Goal: Task Accomplishment & Management: Manage account settings

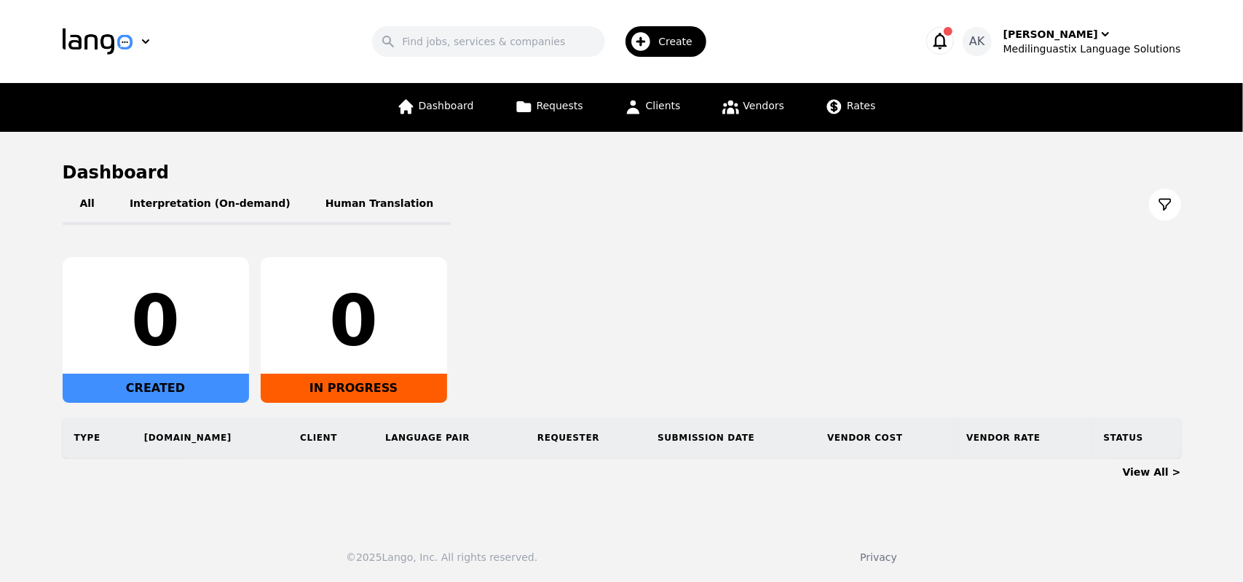
click at [950, 44] on icon "button" at bounding box center [940, 41] width 20 height 20
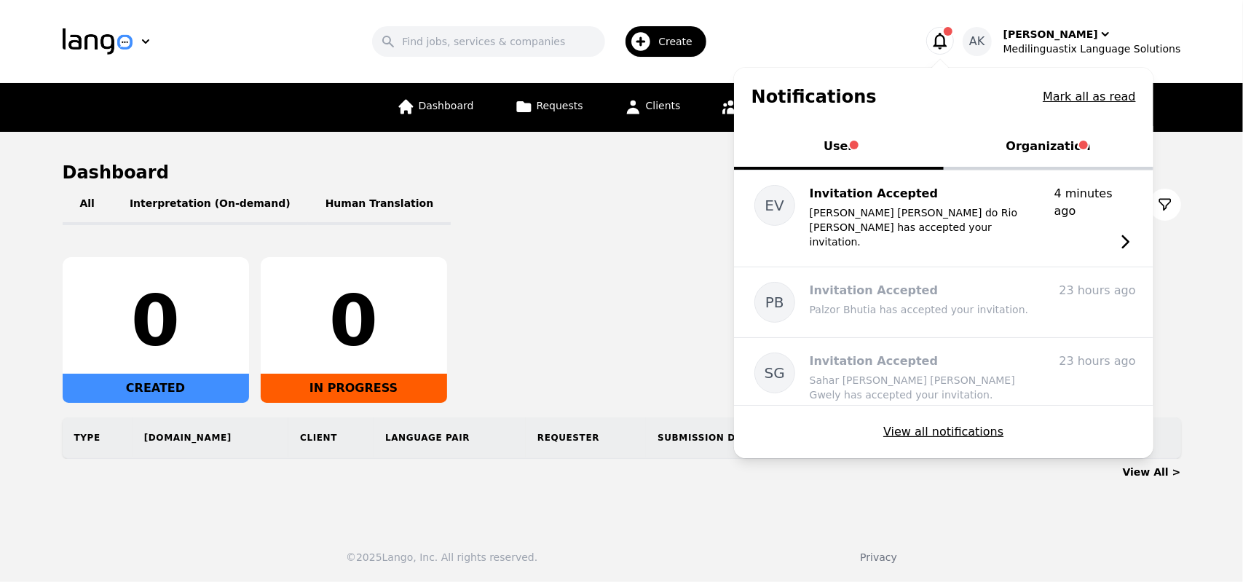
click at [1050, 142] on button "Organization" at bounding box center [1049, 148] width 210 height 44
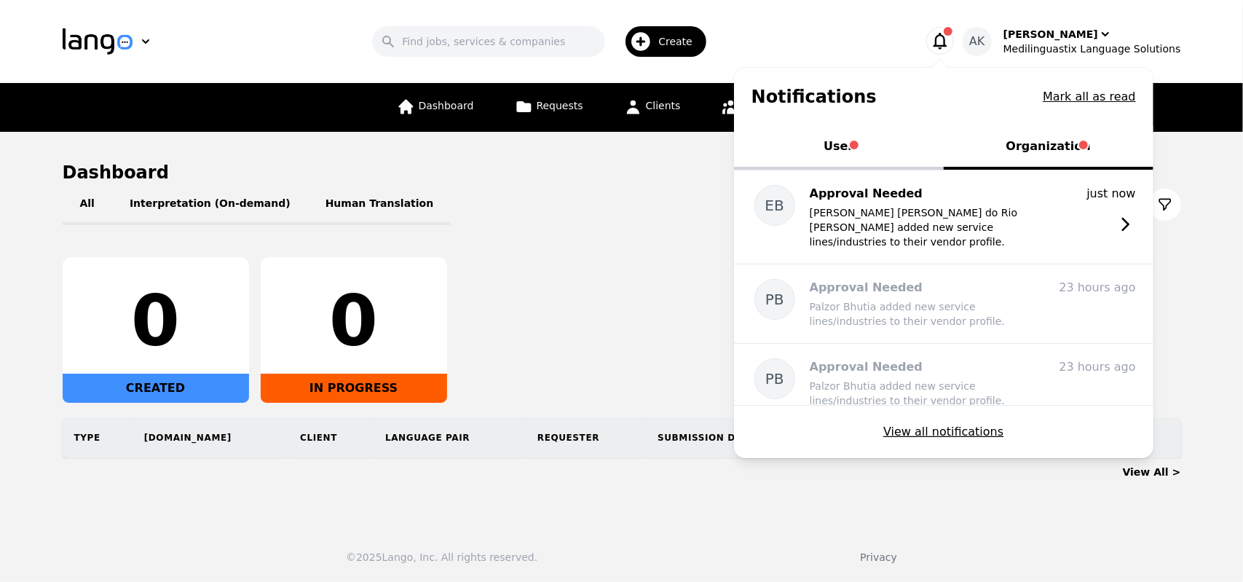
click at [865, 146] on button "User" at bounding box center [839, 148] width 210 height 44
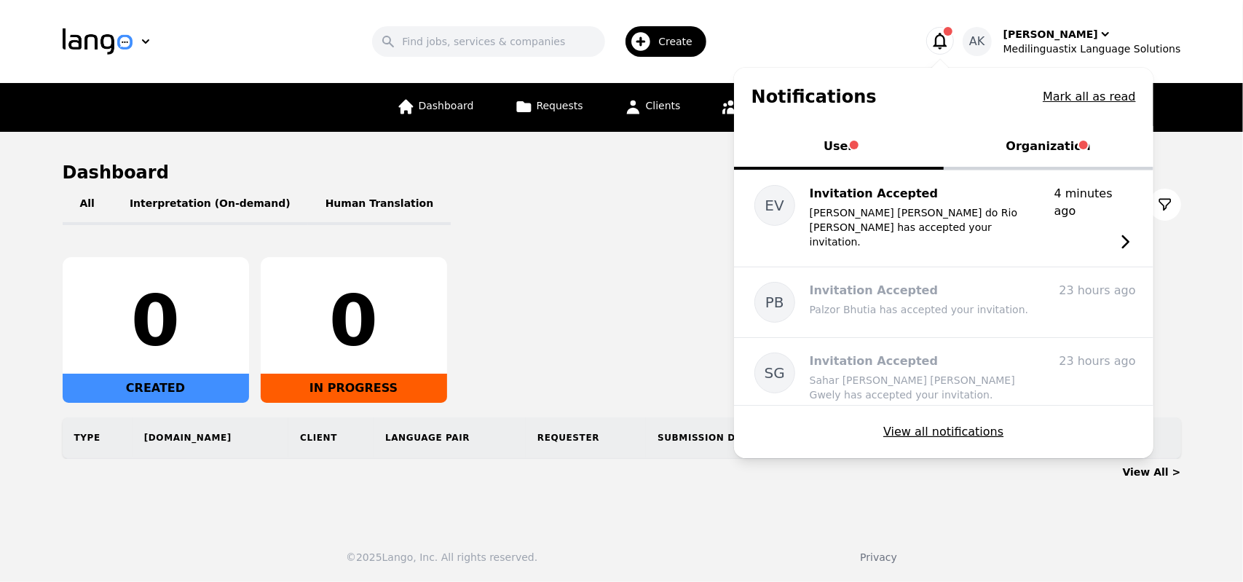
click at [1033, 139] on button "Organization" at bounding box center [1049, 148] width 210 height 44
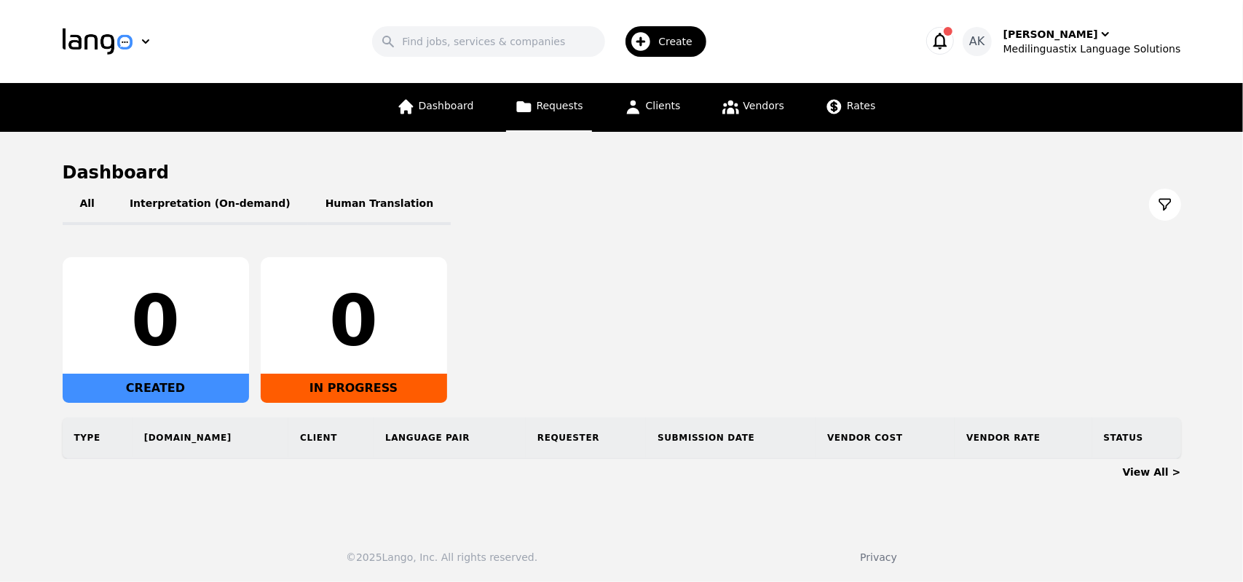
click at [561, 109] on span "Requests" at bounding box center [560, 106] width 47 height 12
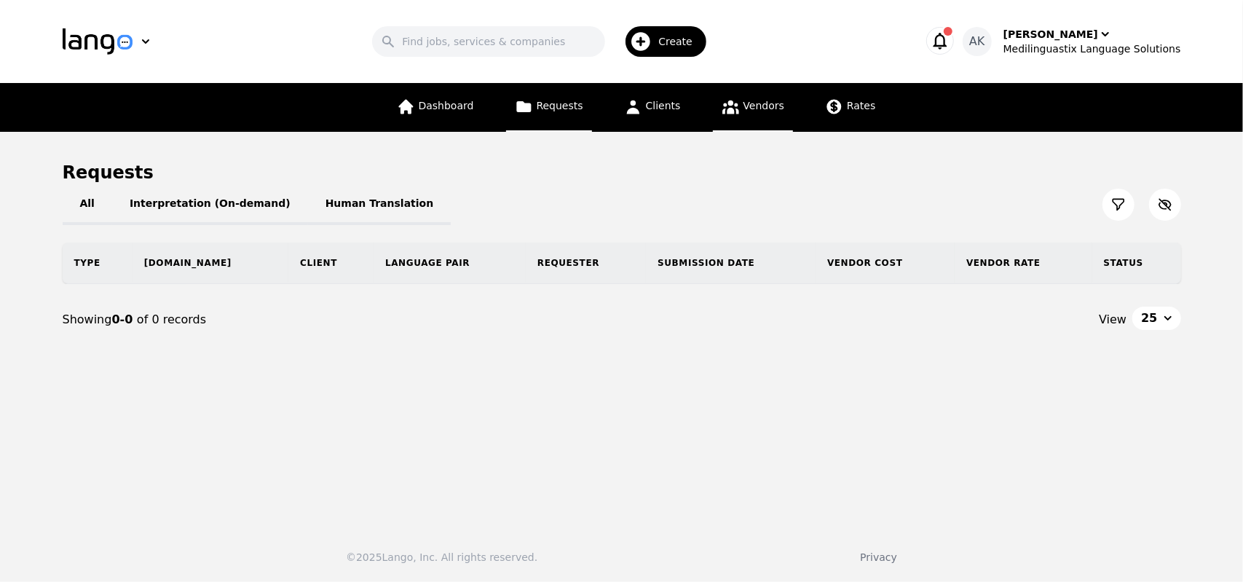
click at [746, 102] on span "Vendors" at bounding box center [764, 106] width 41 height 12
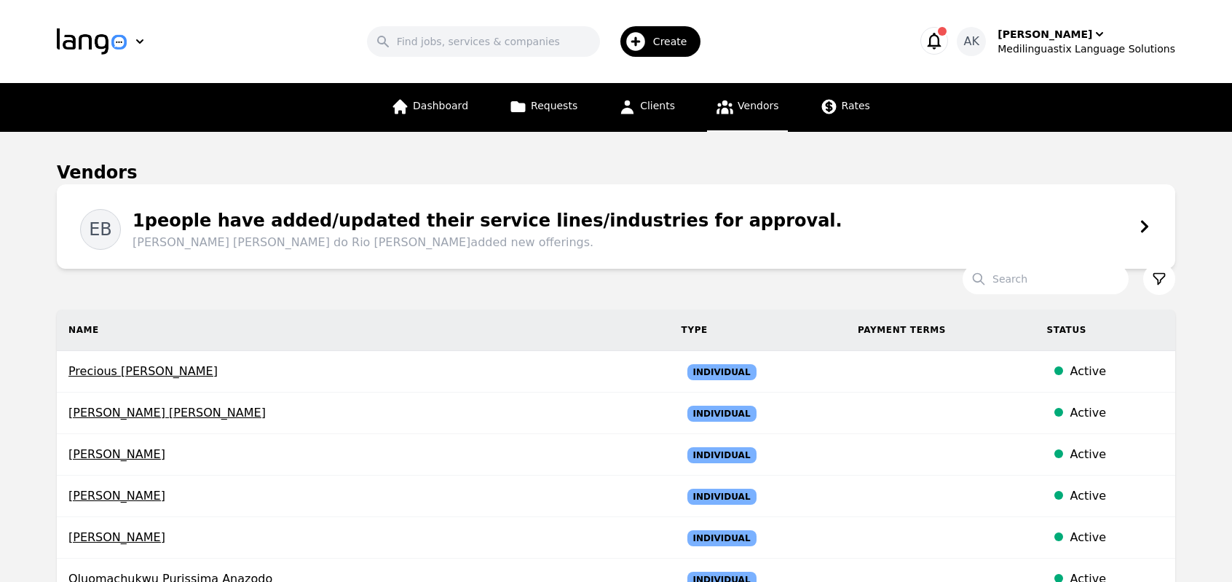
click at [446, 215] on div "1 people have added/updated their service lines/industries for approval. Eliane…" at bounding box center [482, 230] width 722 height 44
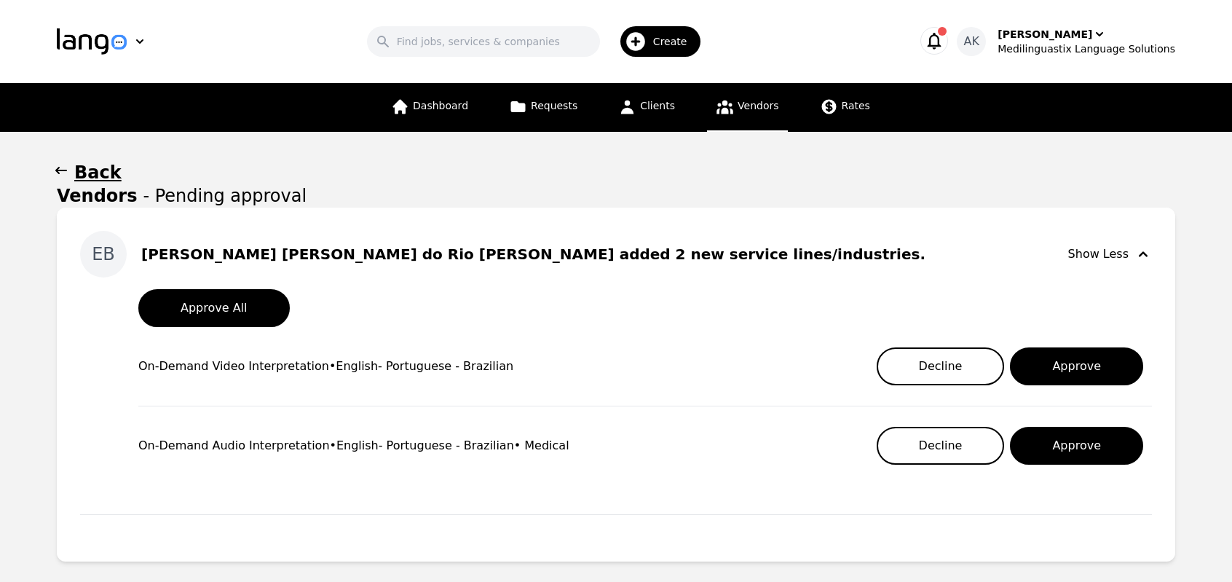
click at [733, 107] on link "Vendors" at bounding box center [747, 107] width 80 height 49
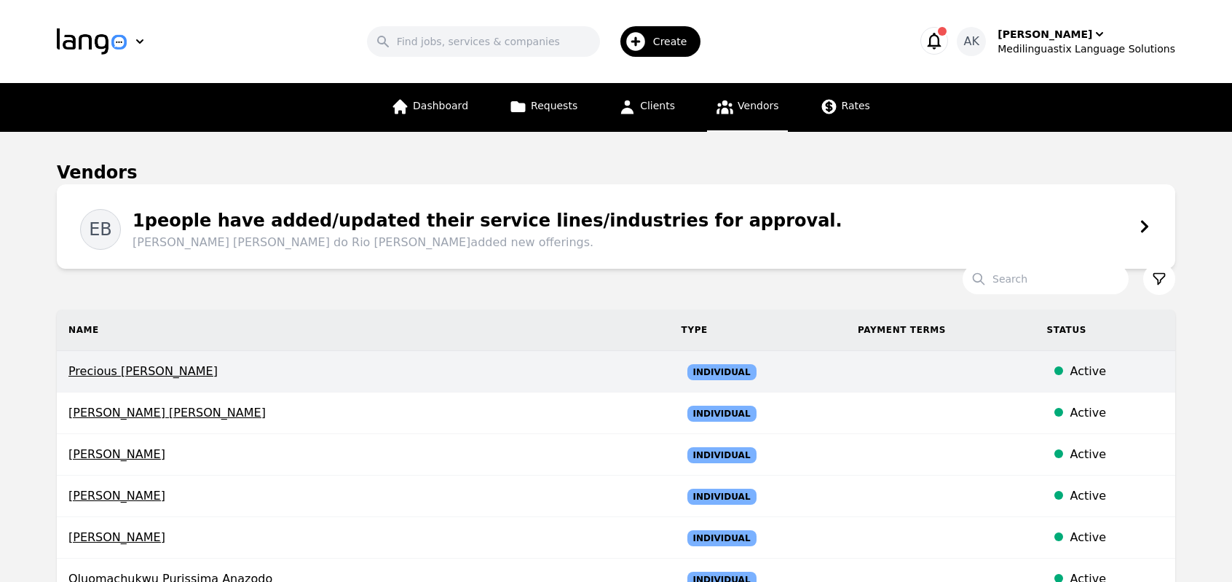
click at [168, 370] on span "Precious Chidinma Nwosu" at bounding box center [363, 371] width 590 height 17
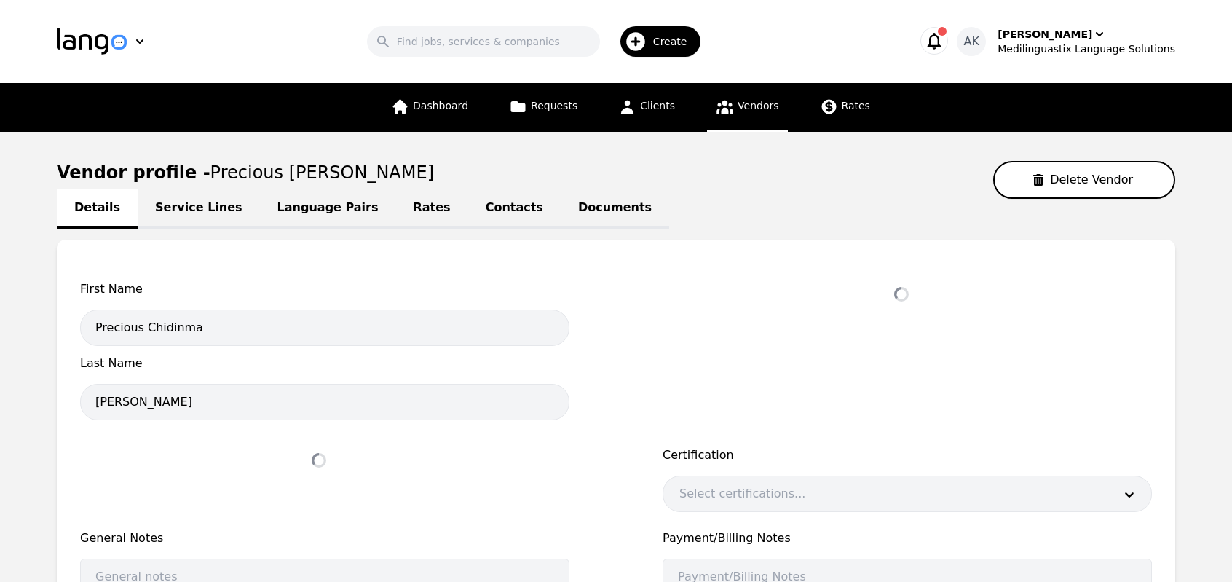
select select "active"
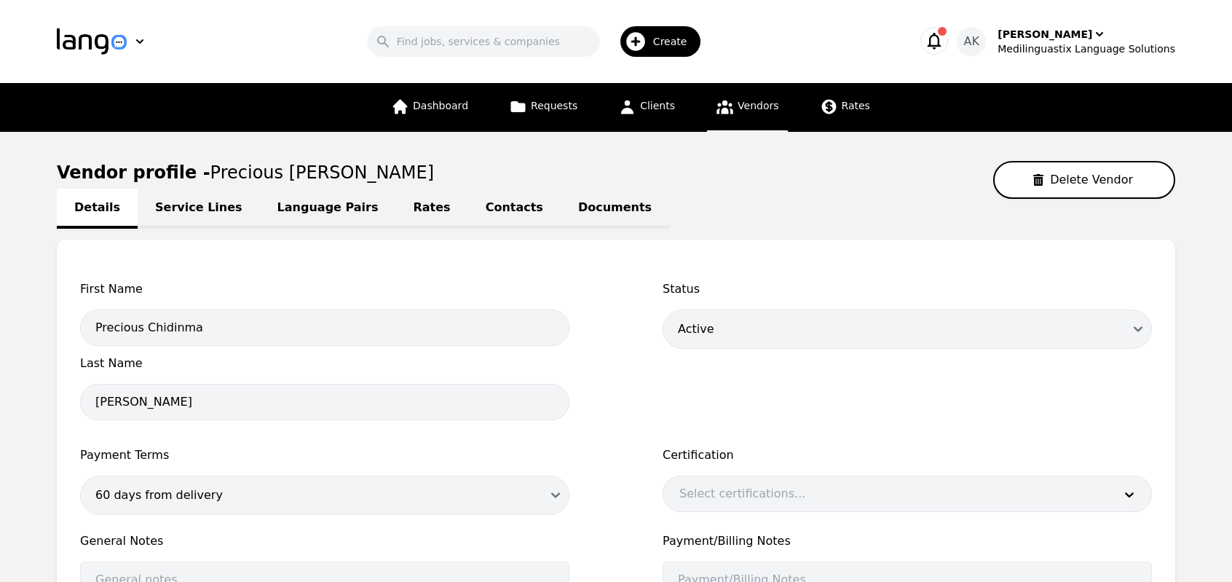
click at [561, 210] on link "Documents" at bounding box center [615, 209] width 109 height 40
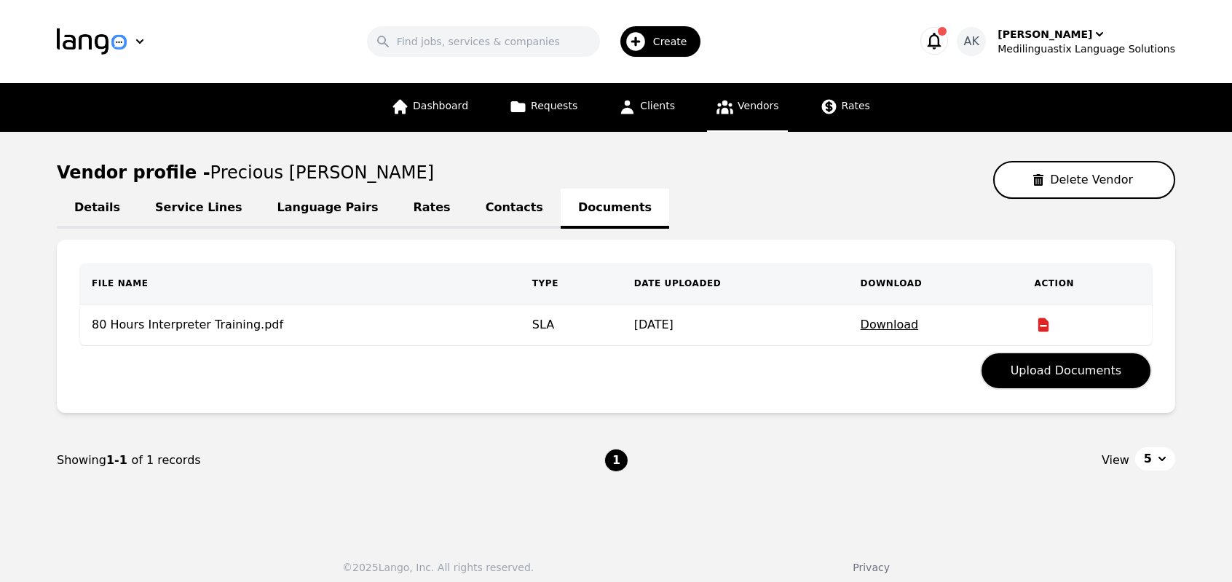
click at [274, 208] on link "Language Pairs" at bounding box center [328, 209] width 136 height 40
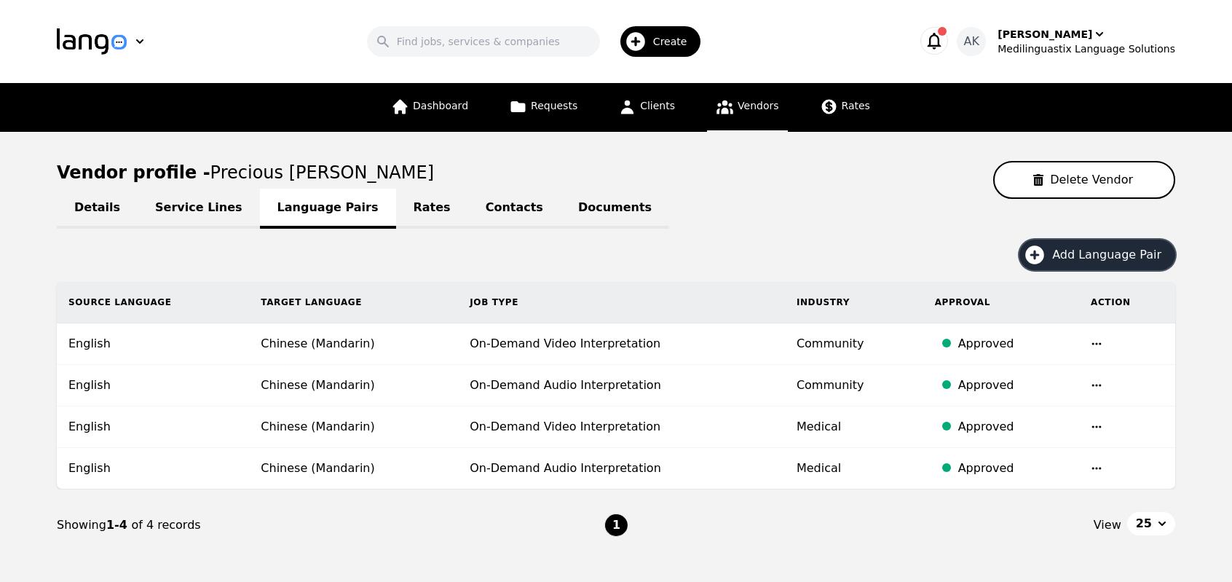
click at [1047, 254] on icon "button" at bounding box center [1034, 254] width 23 height 23
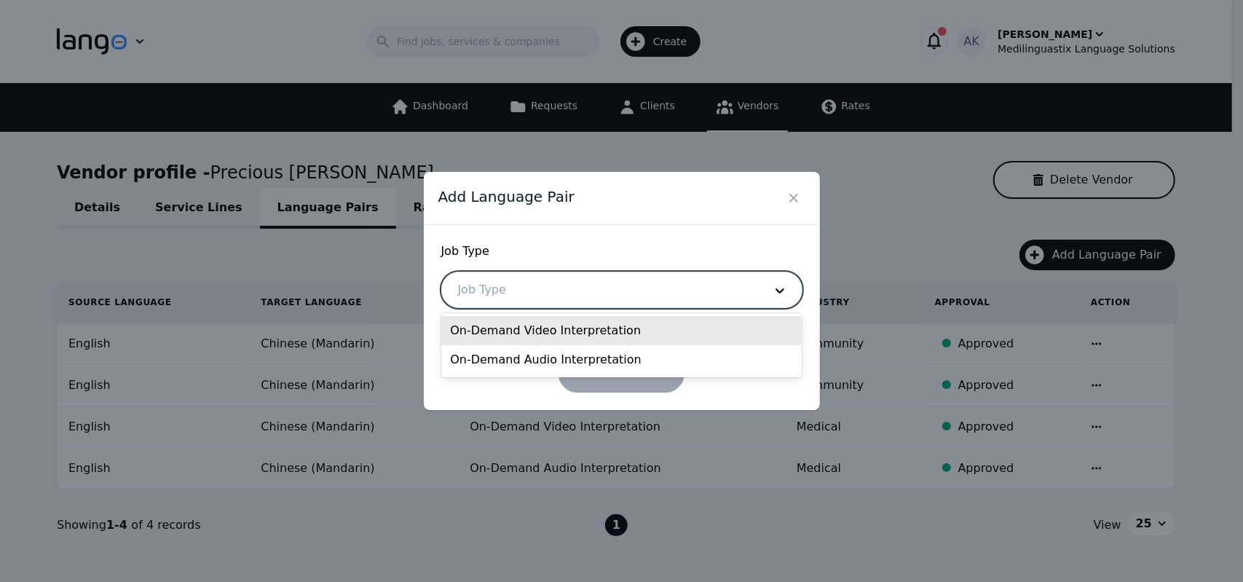
click at [655, 295] on div at bounding box center [600, 289] width 316 height 35
click at [604, 328] on div "On-Demand Video Interpretation" at bounding box center [621, 330] width 360 height 29
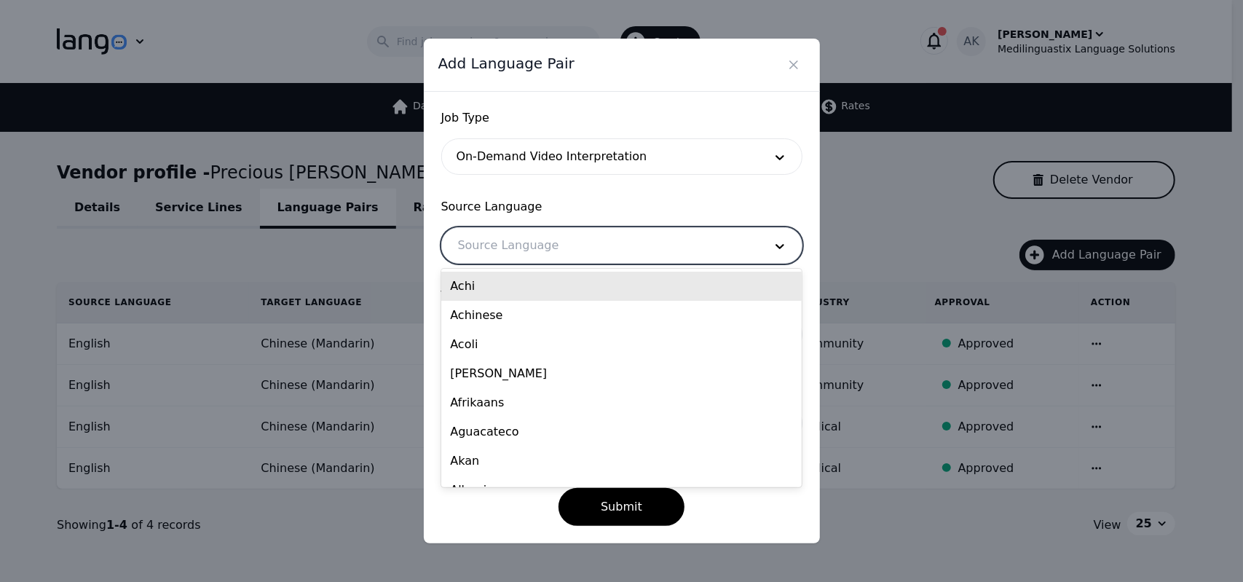
click at [564, 243] on div at bounding box center [600, 245] width 316 height 35
click at [532, 283] on div "Achi" at bounding box center [621, 286] width 360 height 29
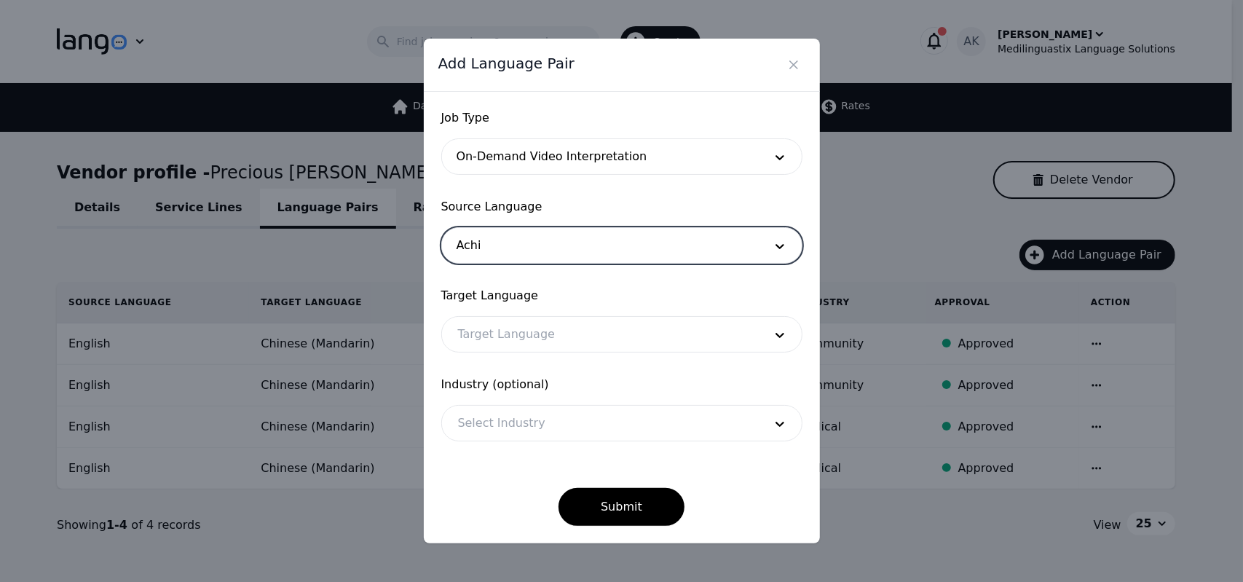
click at [540, 326] on div at bounding box center [600, 334] width 316 height 35
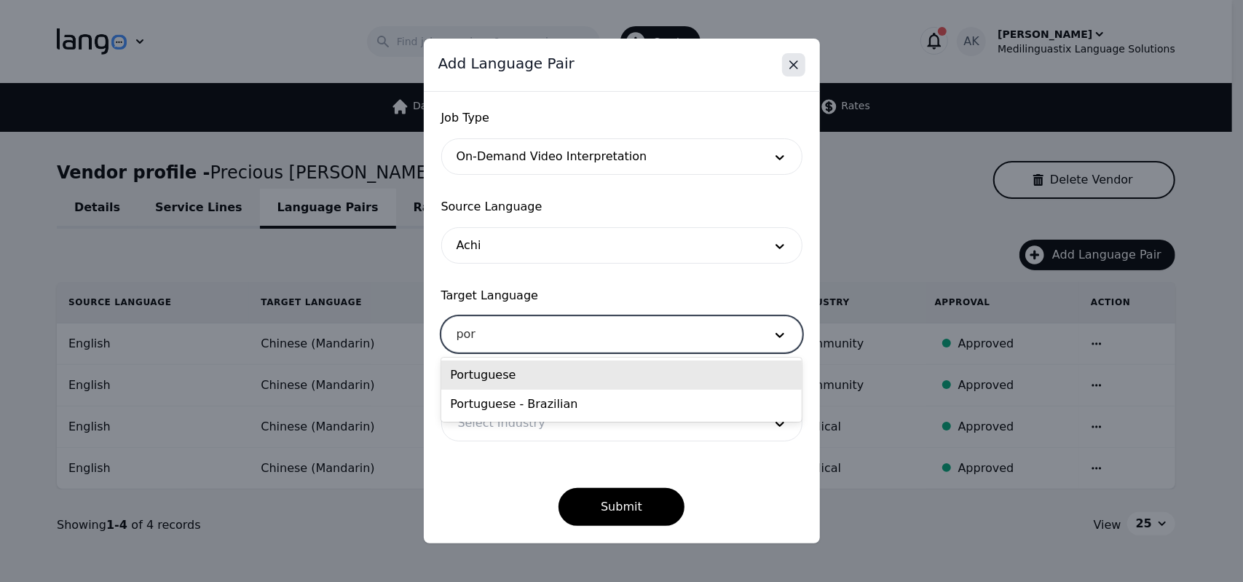
type input "por"
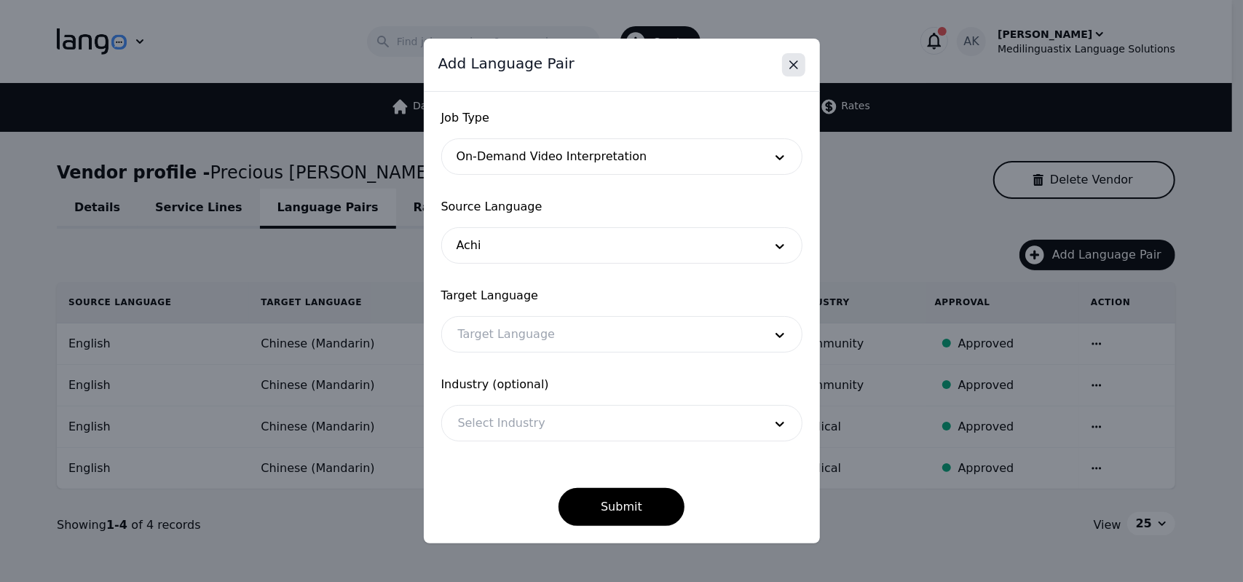
click at [797, 68] on icon "Close" at bounding box center [793, 64] width 7 height 7
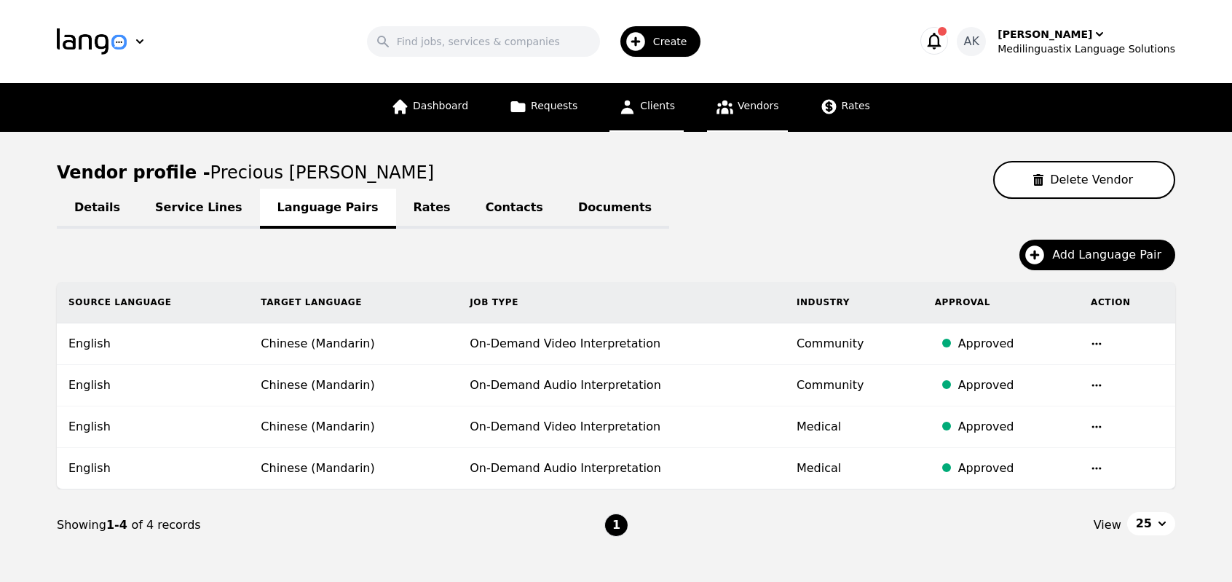
click at [661, 115] on link "Clients" at bounding box center [647, 107] width 74 height 49
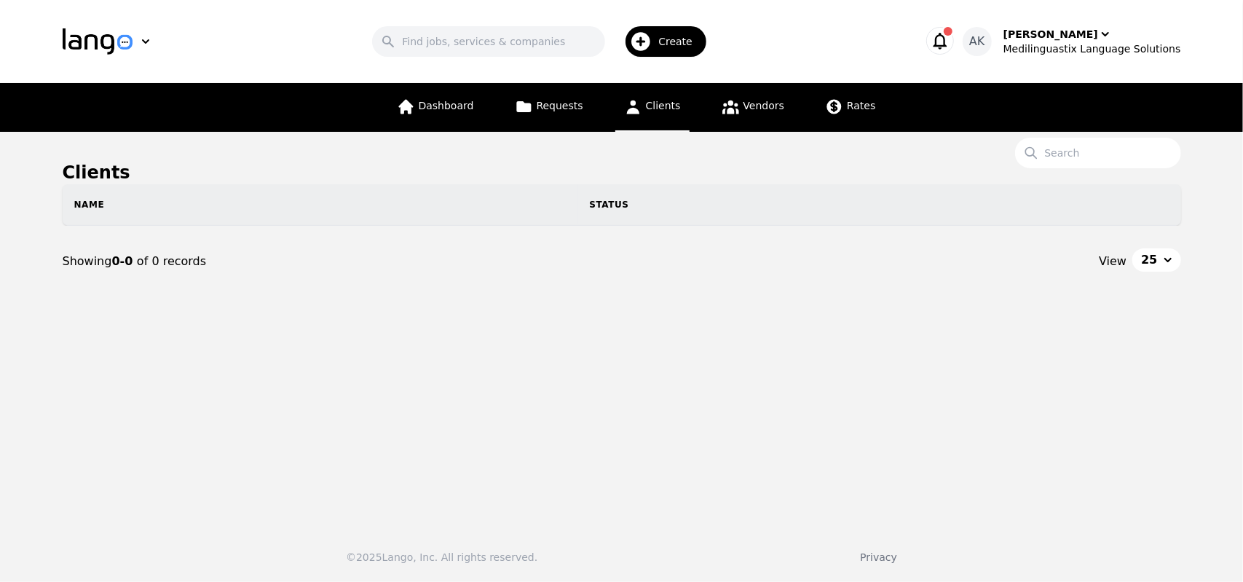
click at [950, 42] on icon "button" at bounding box center [940, 41] width 20 height 20
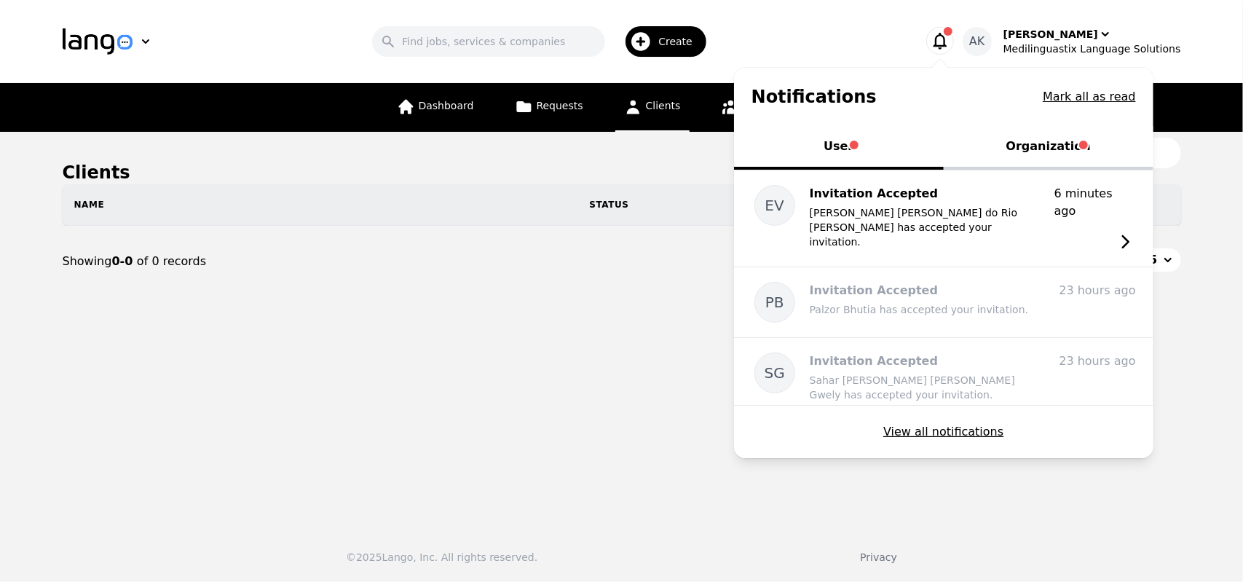
click at [1059, 149] on button "Organization" at bounding box center [1049, 148] width 210 height 44
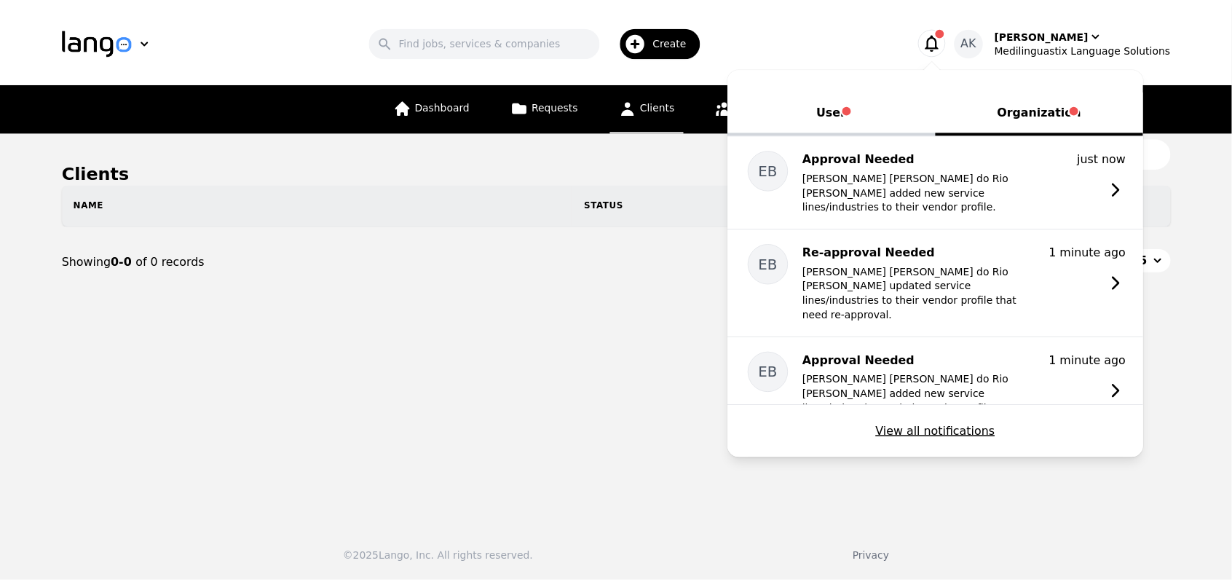
scroll to position [33, 0]
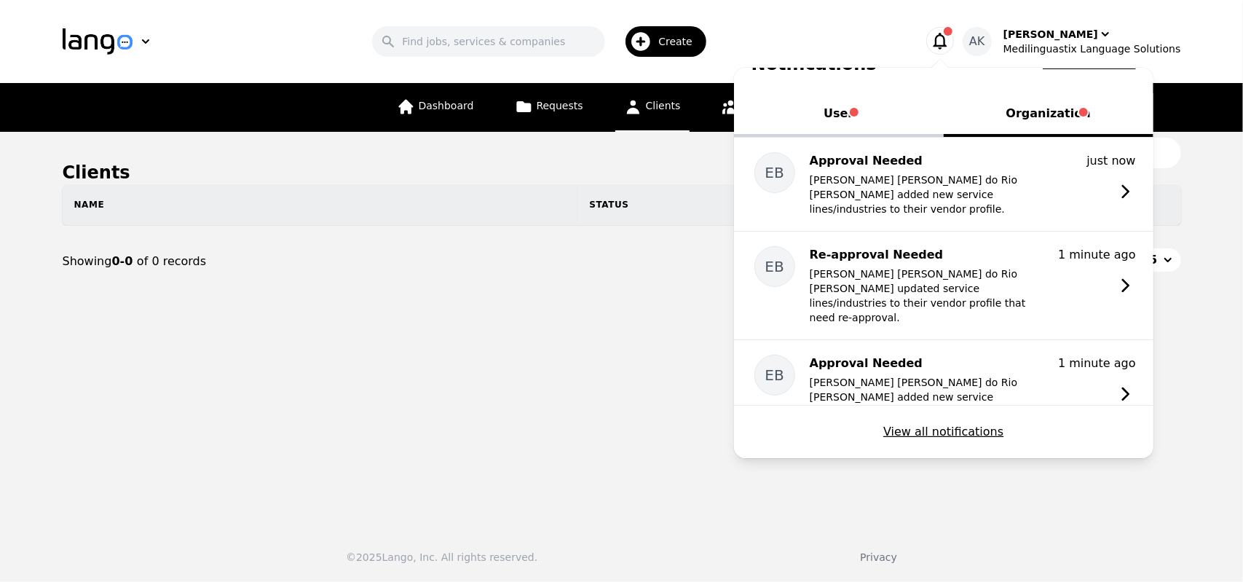
click at [863, 132] on button "User" at bounding box center [839, 115] width 210 height 44
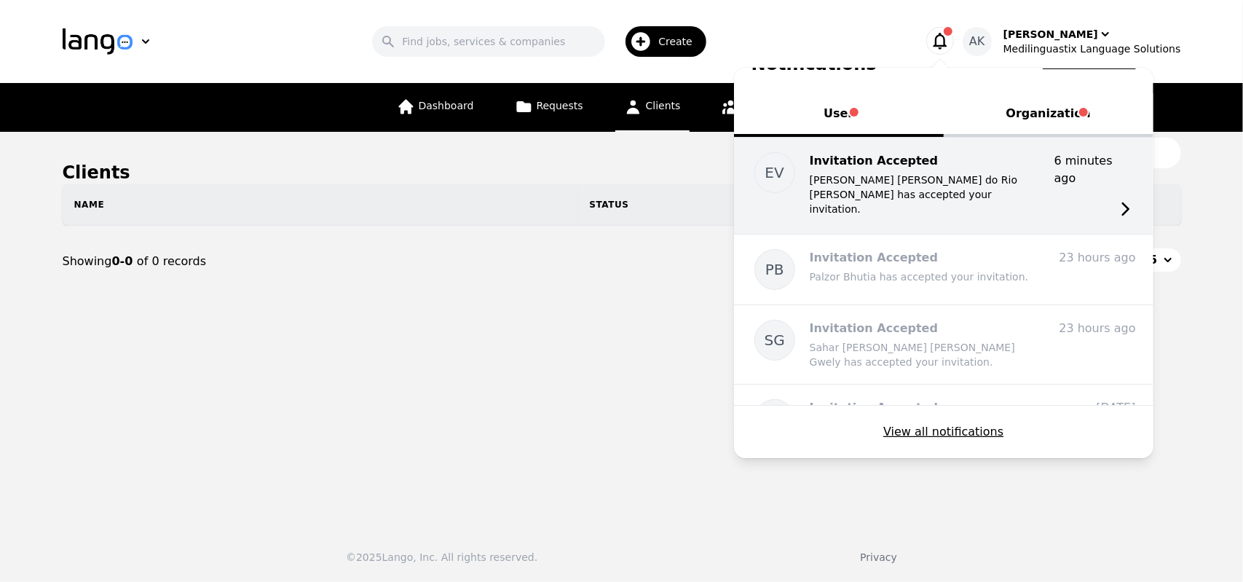
click at [883, 181] on p "Eliane Val de Oliveira do Rio Branco has accepted your invitation." at bounding box center [926, 195] width 233 height 44
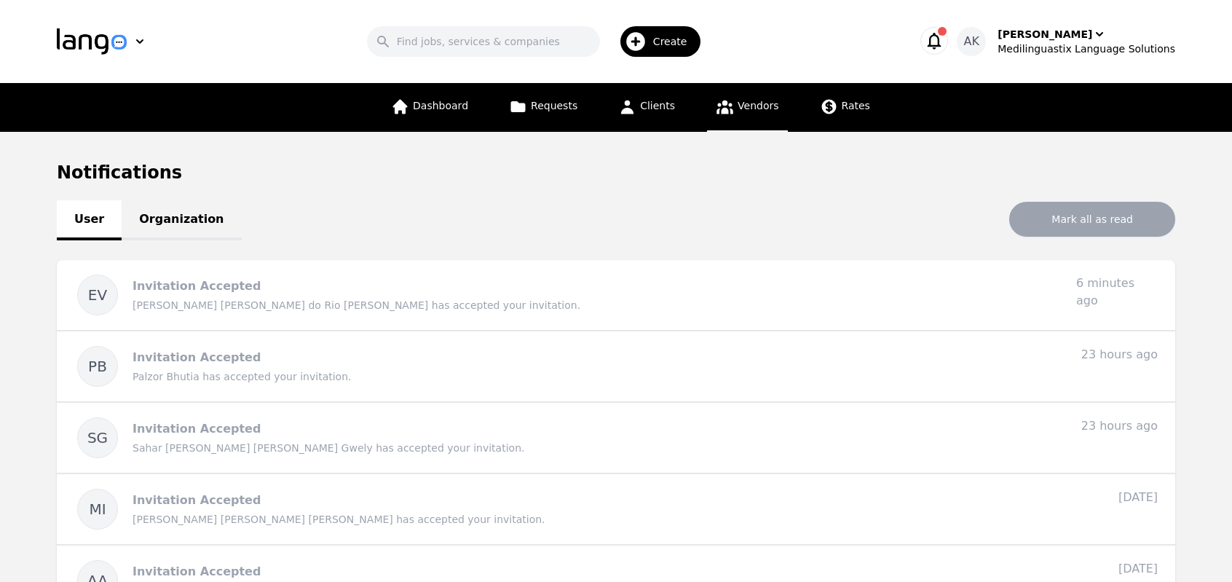
click at [718, 110] on icon at bounding box center [725, 108] width 17 height 14
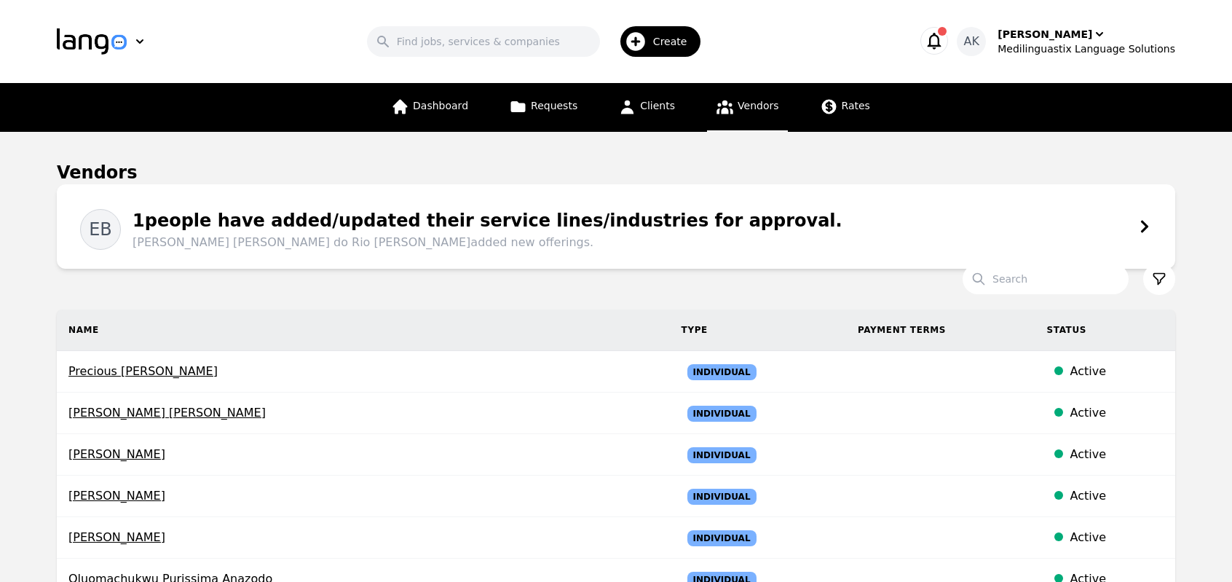
click at [243, 229] on div "1 people have added/updated their service lines/industries for approval. Eliane…" at bounding box center [482, 230] width 722 height 44
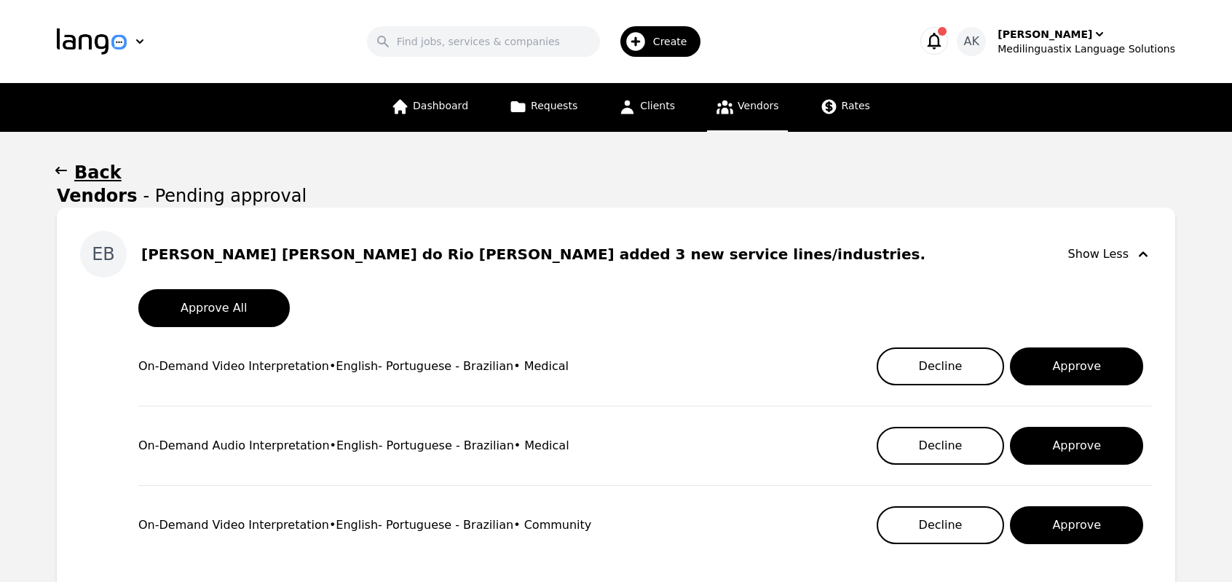
click at [60, 176] on icon "button" at bounding box center [61, 170] width 15 height 15
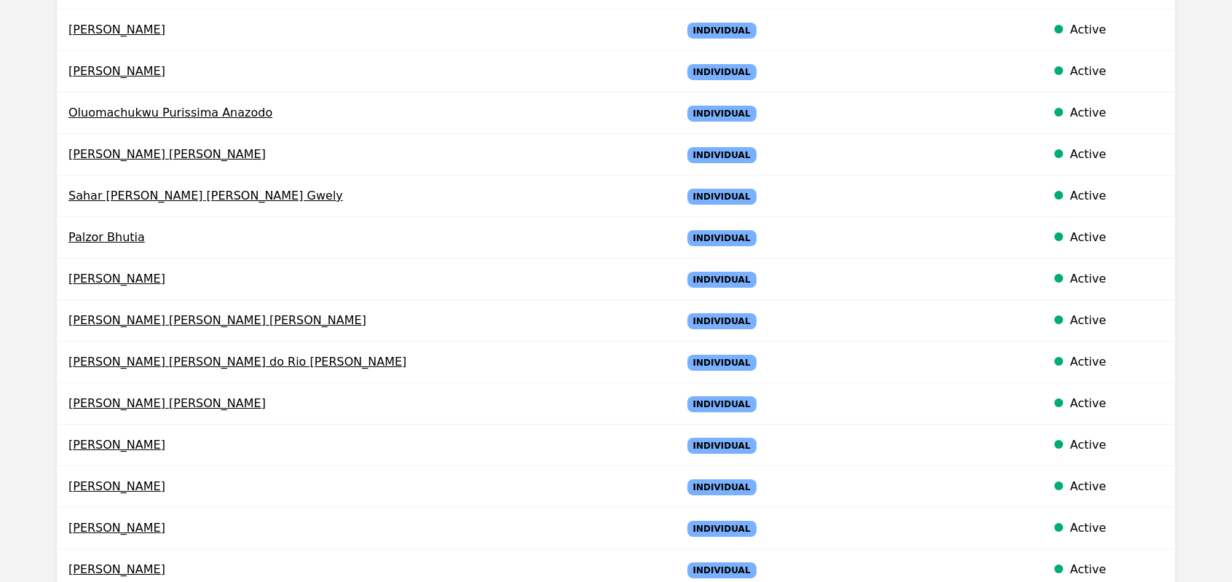
scroll to position [495, 0]
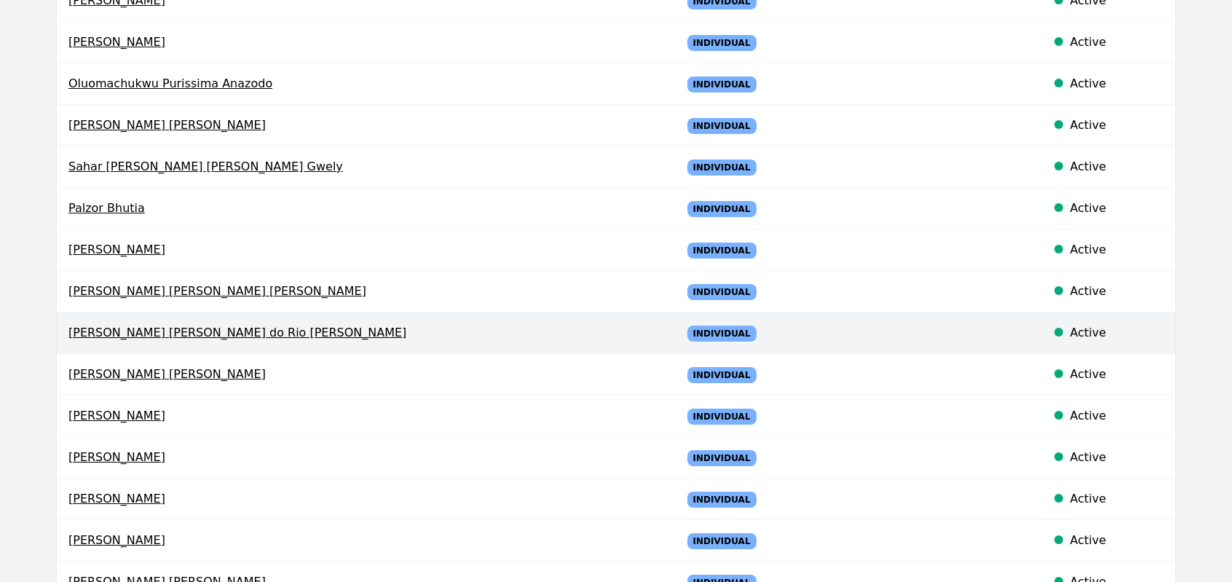
click at [151, 336] on span "Eliane Val de Oliveira do Rio Branco" at bounding box center [363, 332] width 590 height 17
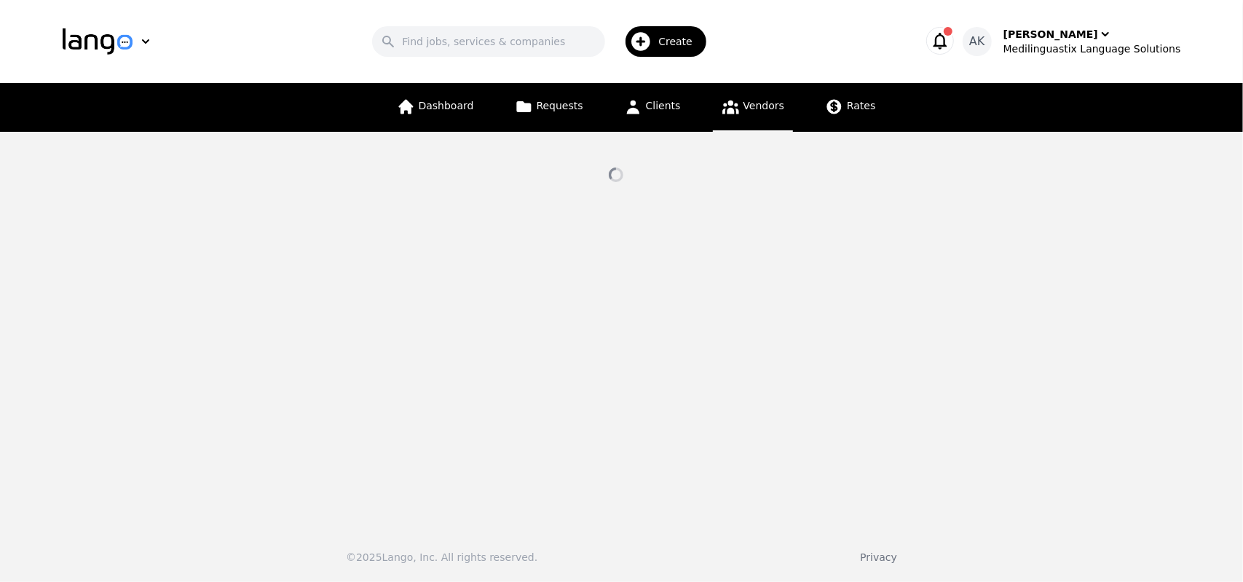
select select "active"
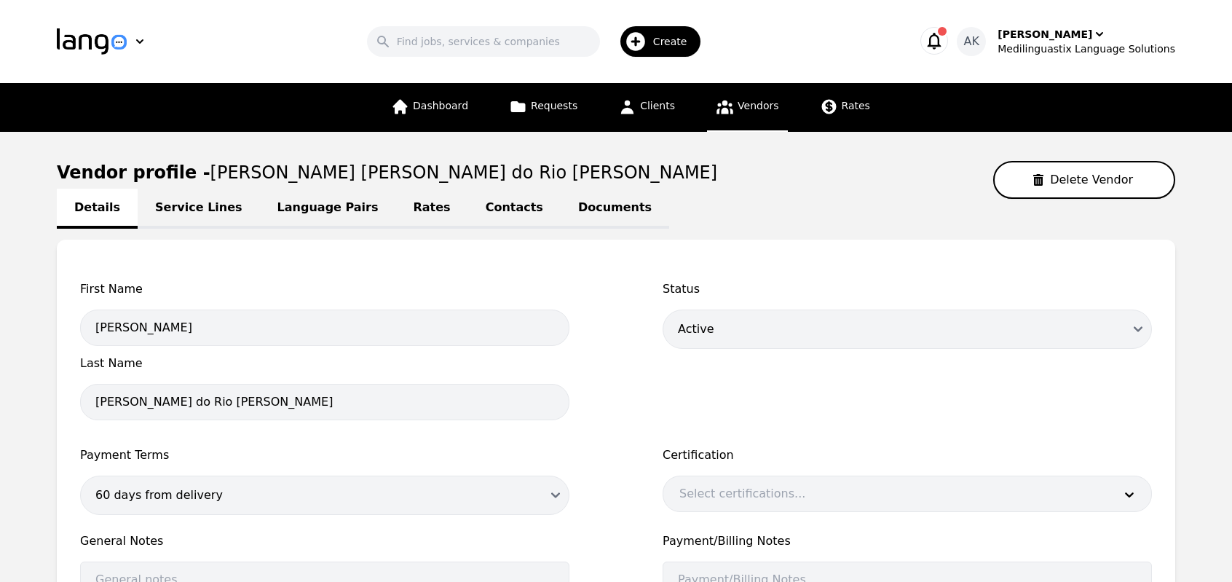
click at [315, 208] on link "Language Pairs" at bounding box center [328, 209] width 136 height 40
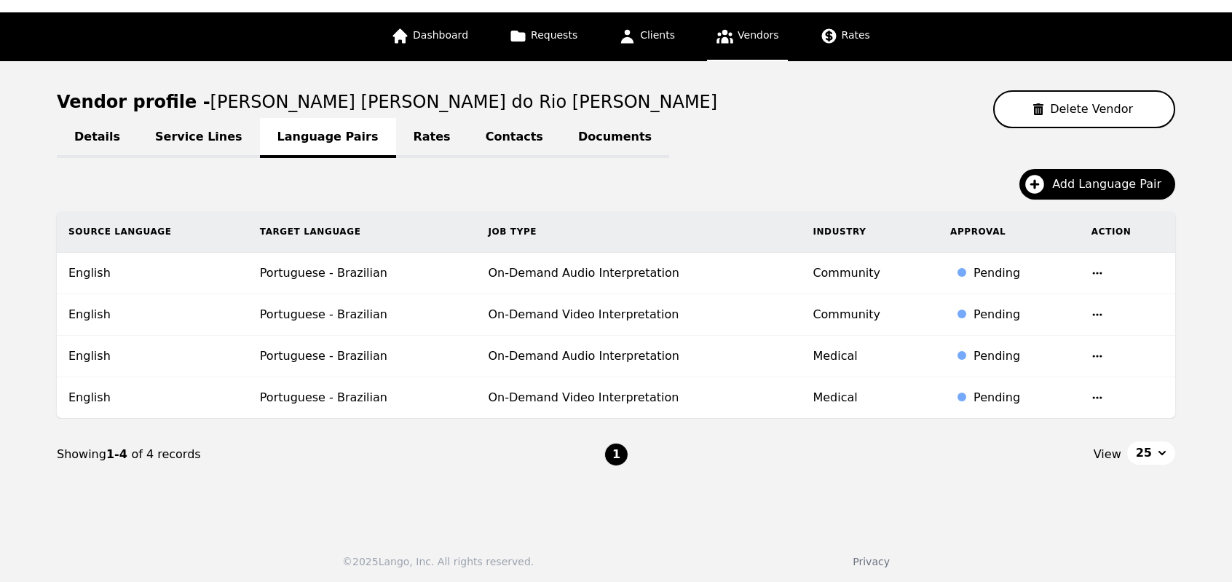
scroll to position [71, 0]
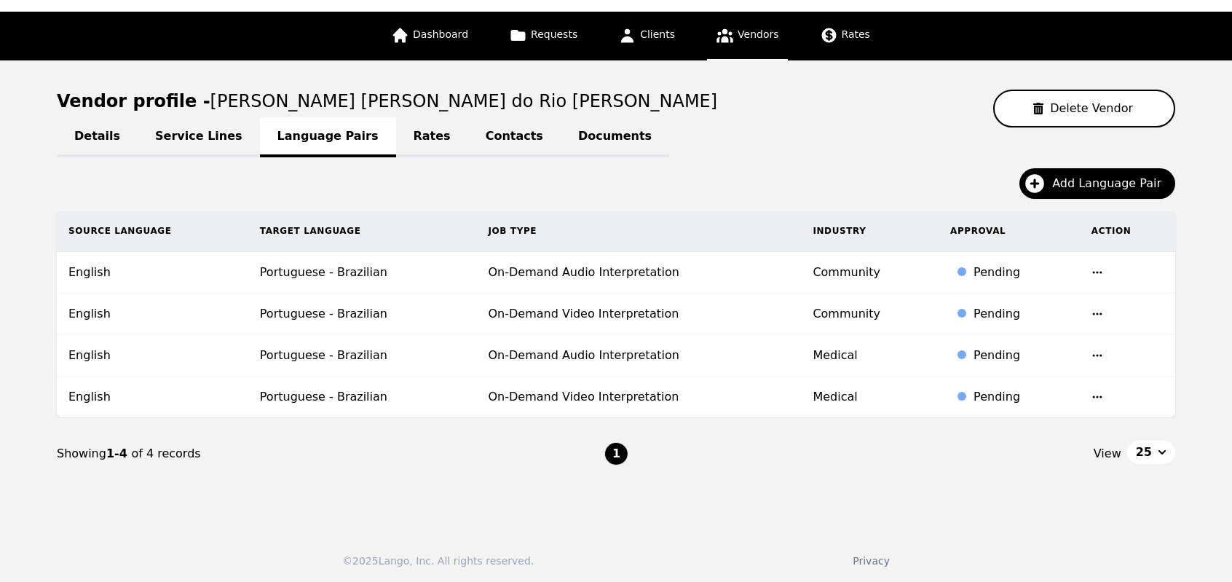
click at [1092, 269] on icon "button" at bounding box center [1098, 273] width 12 height 12
click at [1060, 280] on button "Update" at bounding box center [1057, 283] width 60 height 26
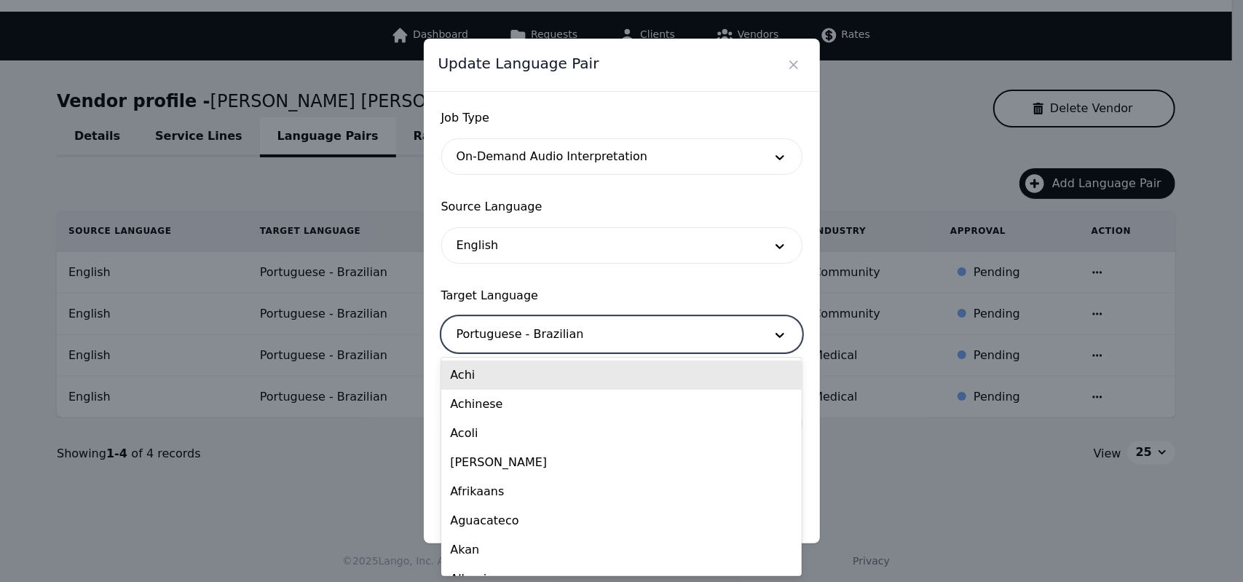
click at [622, 338] on div at bounding box center [600, 334] width 316 height 35
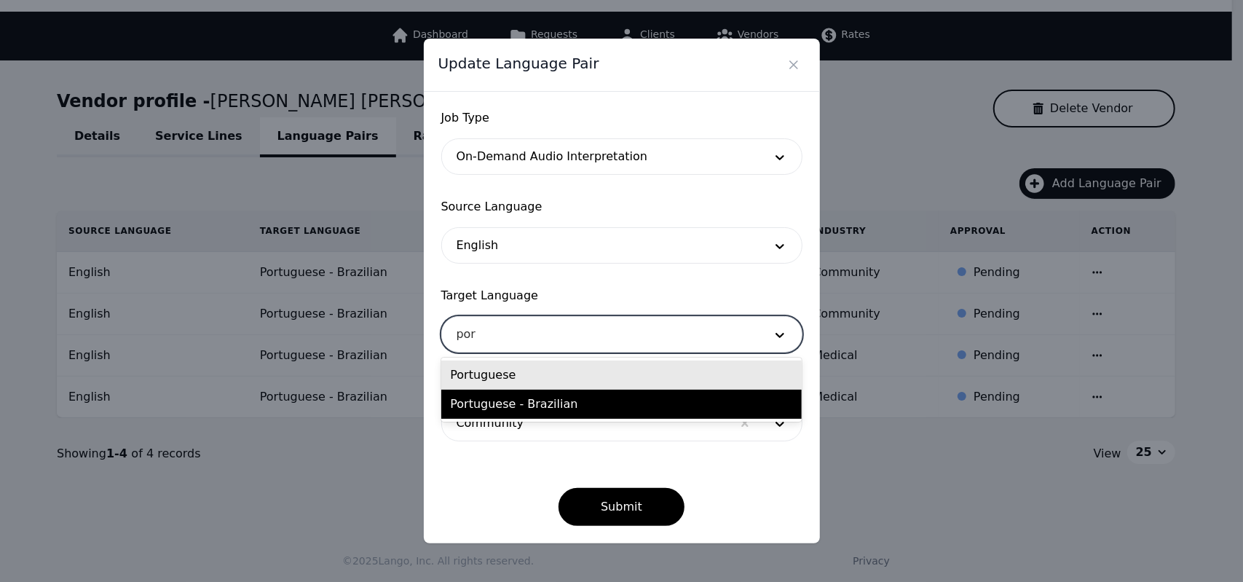
type input "por"
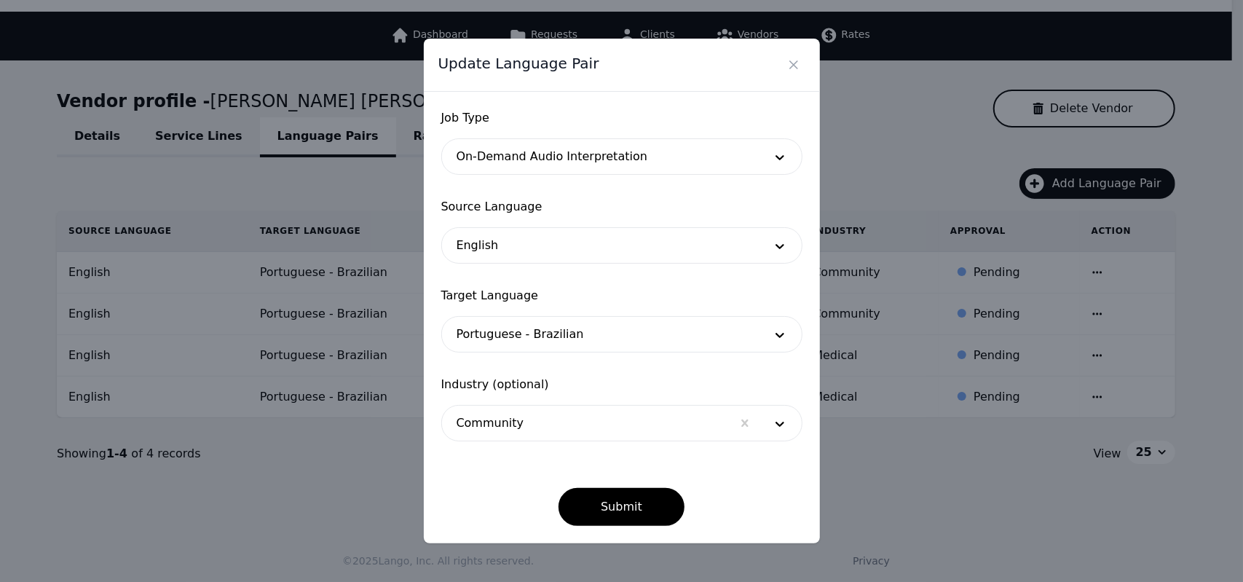
drag, startPoint x: 551, startPoint y: 379, endPoint x: 462, endPoint y: 376, distance: 89.7
click at [462, 376] on form "Job Type On-Demand Audio Interpretation Source Language English Target Language…" at bounding box center [621, 317] width 361 height 417
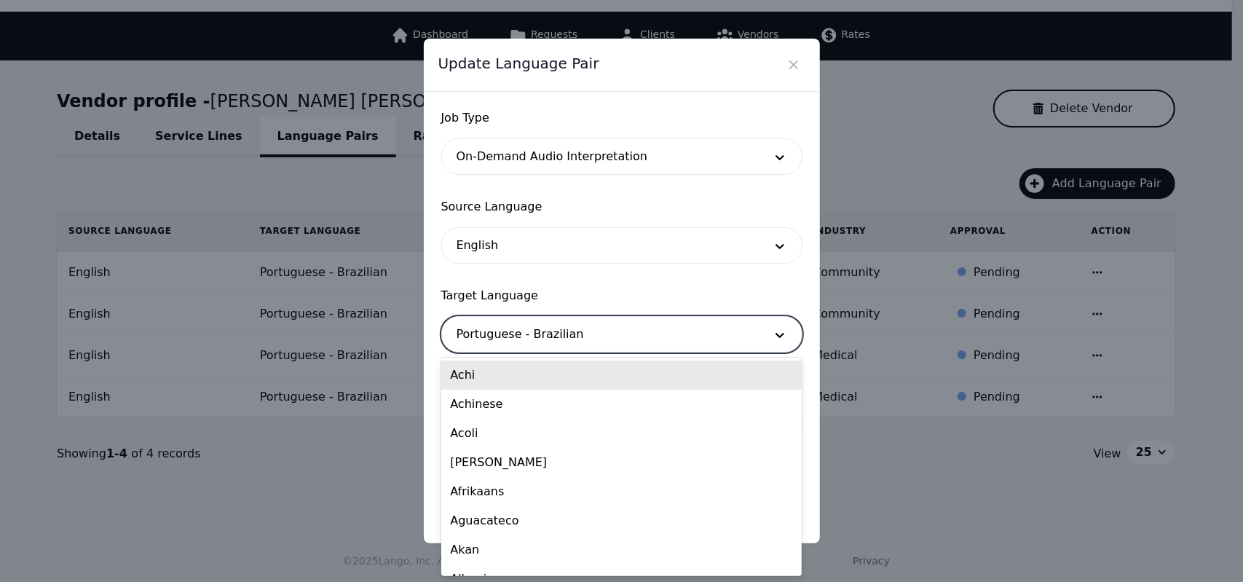
click at [544, 341] on div at bounding box center [600, 334] width 316 height 35
type input "por"
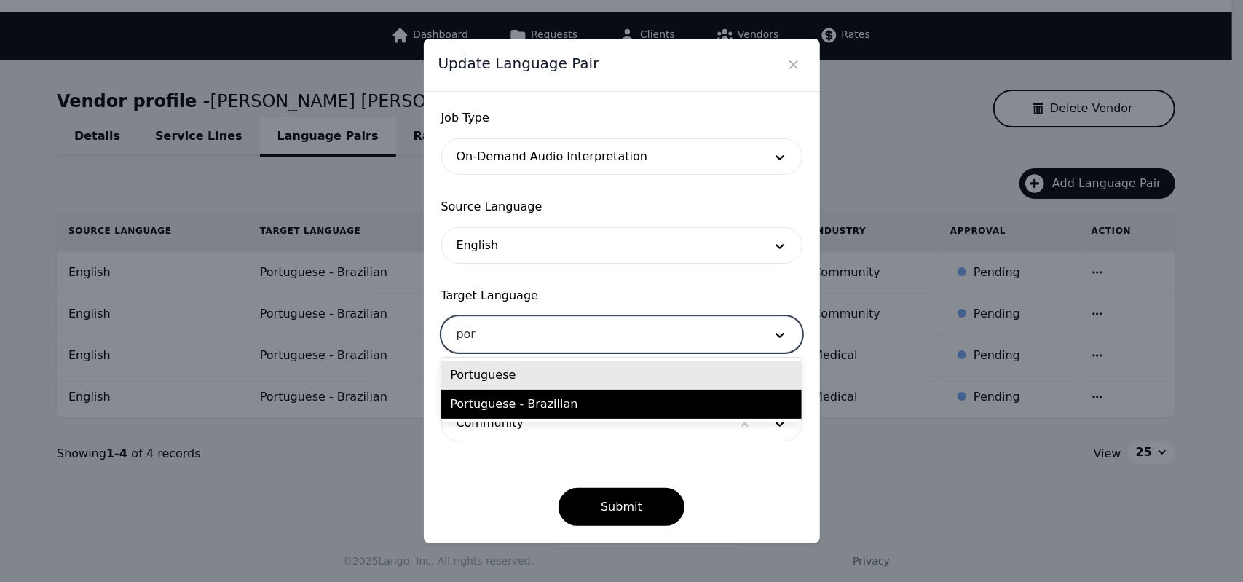
click at [503, 379] on div "Portuguese" at bounding box center [621, 374] width 360 height 29
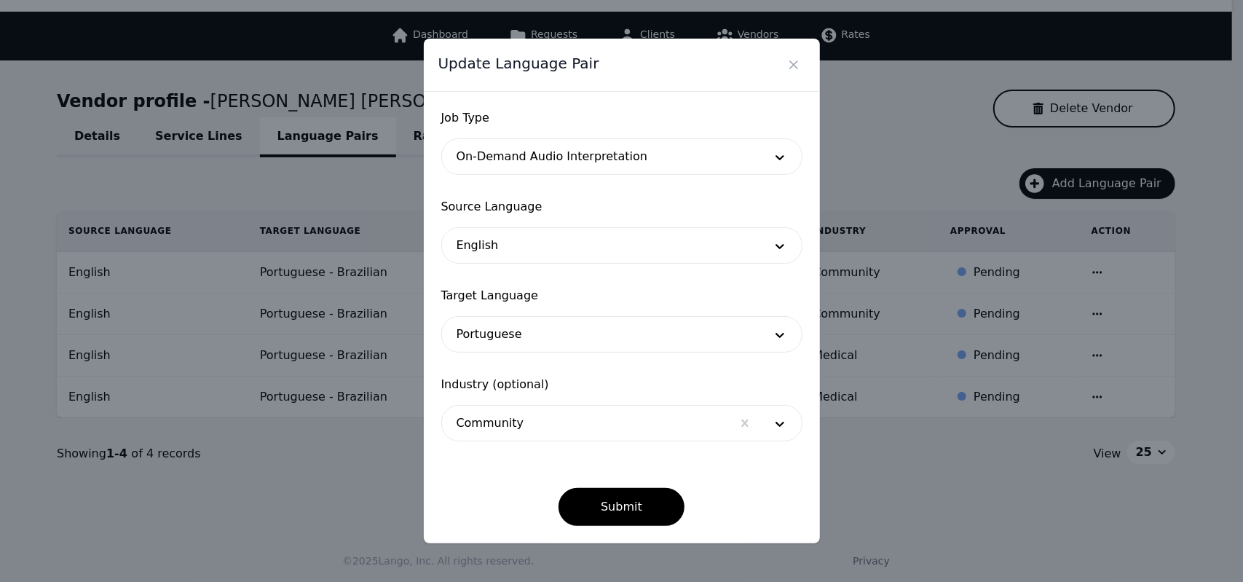
click at [599, 366] on form "Job Type On-Demand Audio Interpretation Source Language English Target Language…" at bounding box center [621, 317] width 361 height 417
click at [617, 511] on button "Submit" at bounding box center [622, 507] width 126 height 38
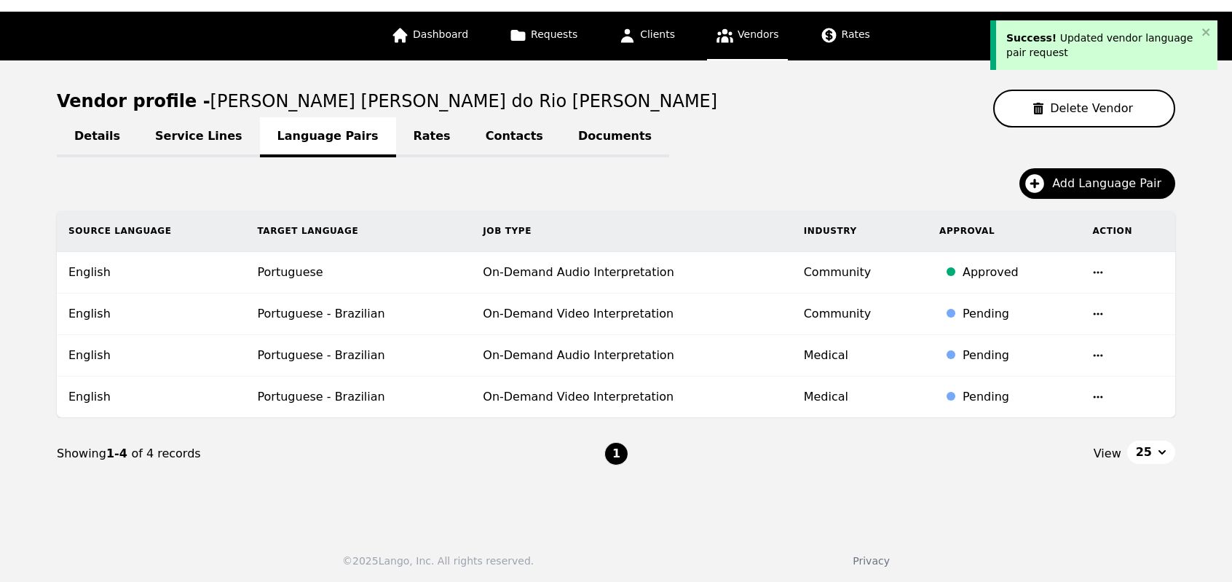
click at [1094, 312] on icon "button" at bounding box center [1098, 313] width 9 height 2
click at [1052, 328] on button "Update" at bounding box center [1058, 324] width 60 height 26
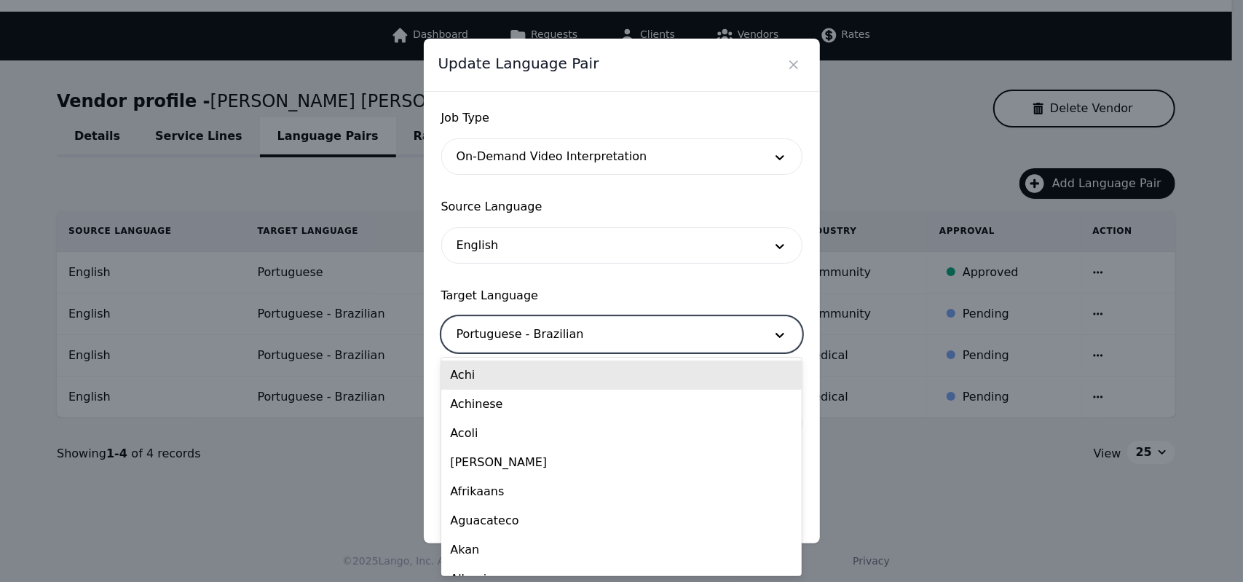
click at [627, 339] on div at bounding box center [600, 334] width 316 height 35
type input "por"
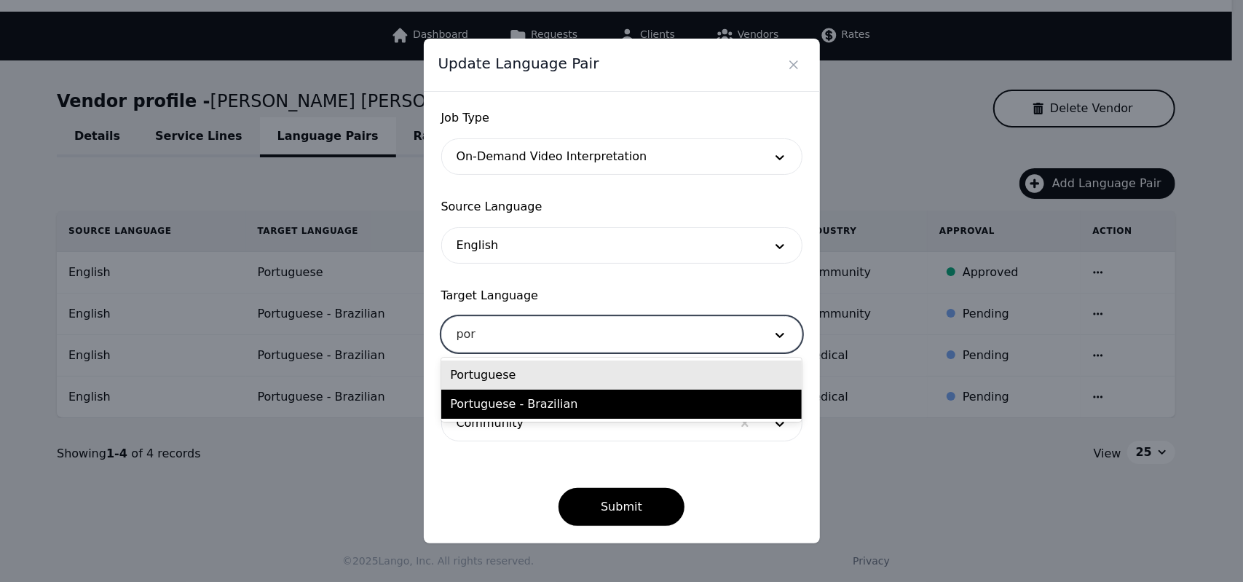
click at [539, 379] on div "Portuguese" at bounding box center [621, 374] width 360 height 29
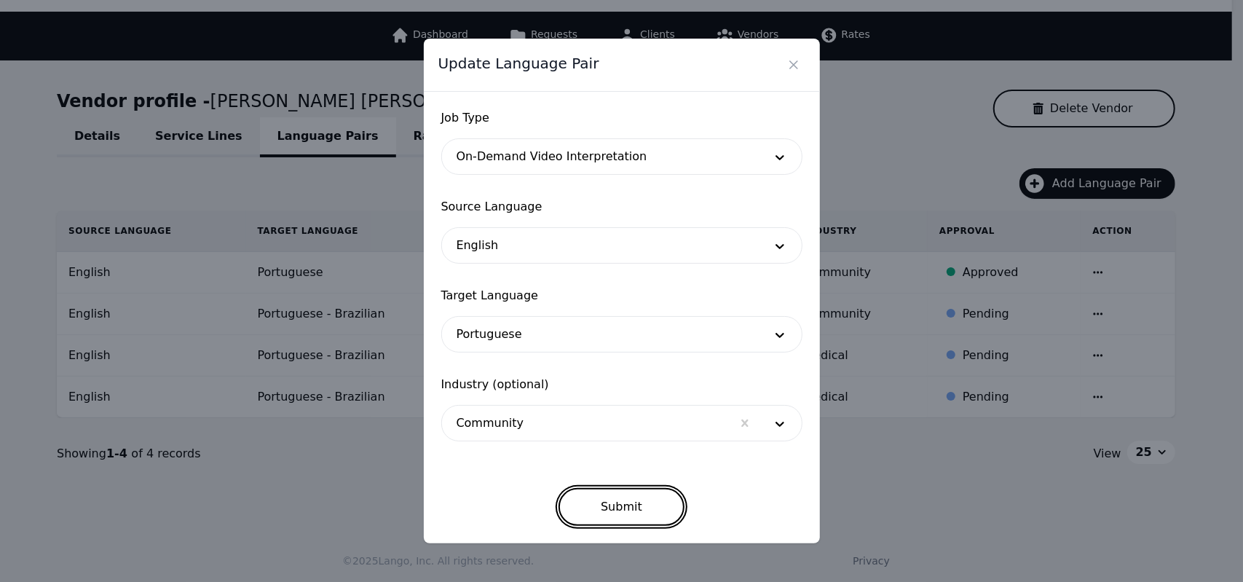
click at [604, 508] on button "Submit" at bounding box center [622, 507] width 126 height 38
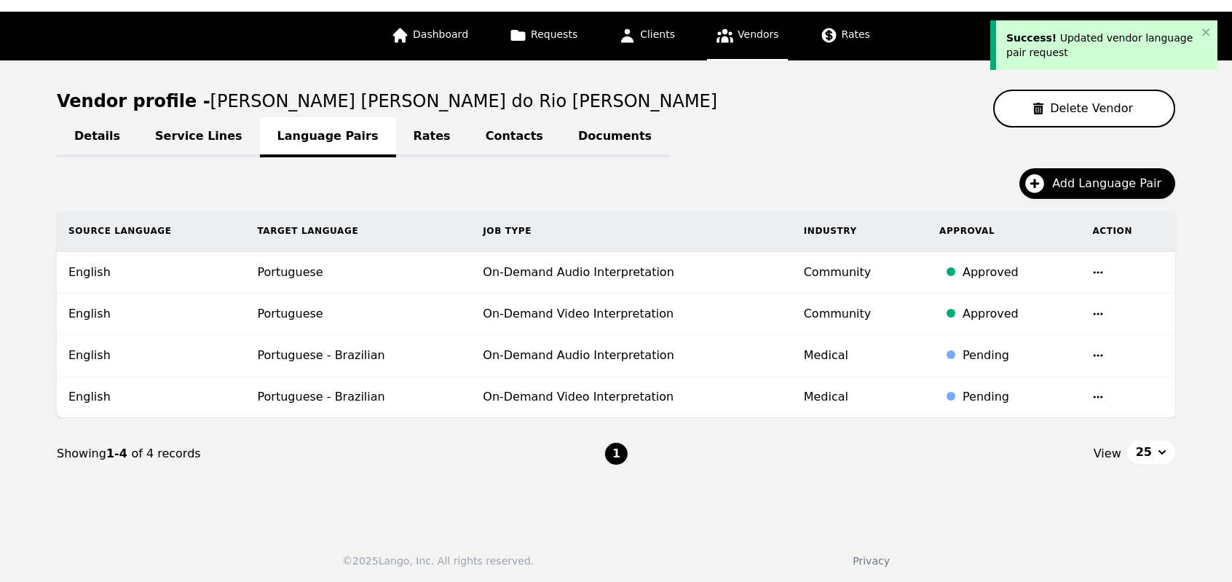
click at [1097, 354] on icon "button" at bounding box center [1098, 355] width 9 height 2
click at [1059, 365] on button "Update" at bounding box center [1058, 365] width 60 height 26
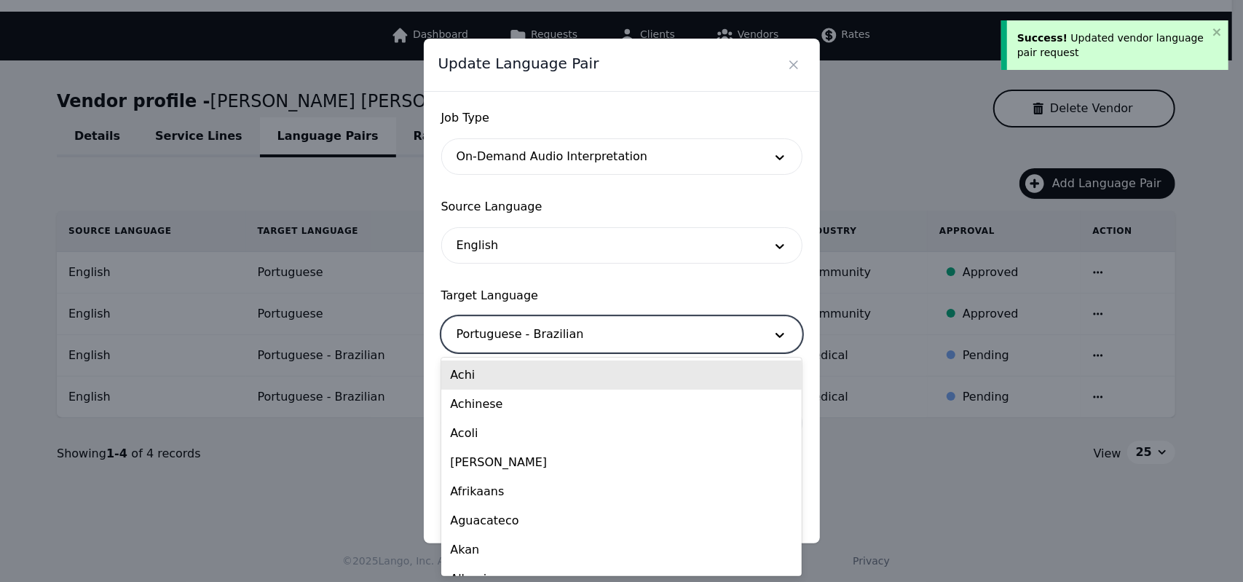
click at [661, 341] on div at bounding box center [600, 334] width 316 height 35
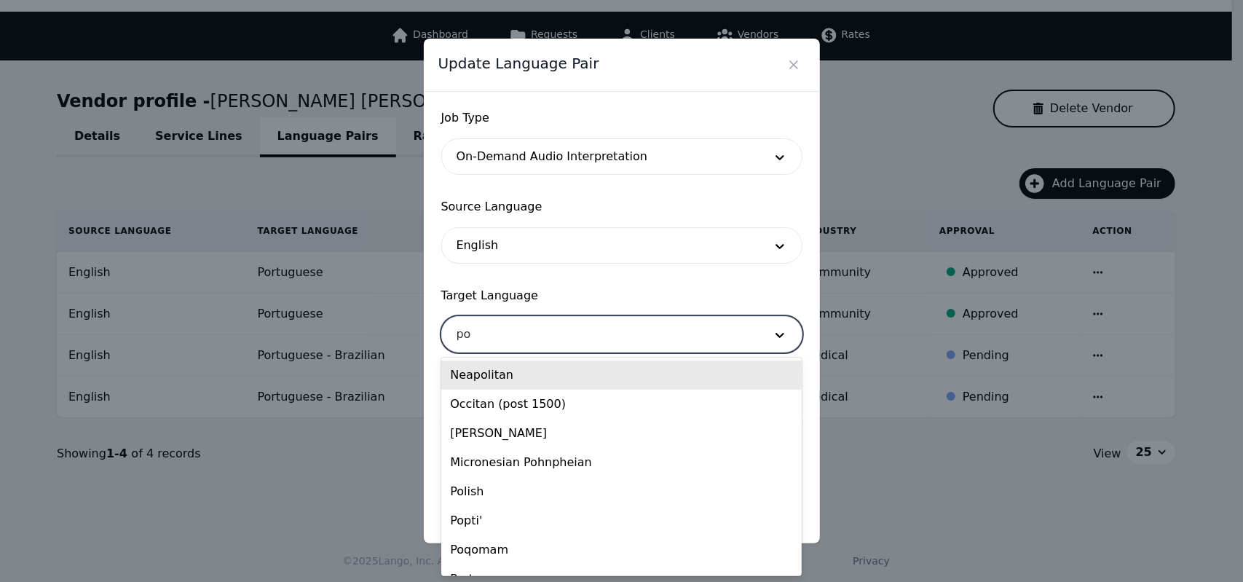
type input "por"
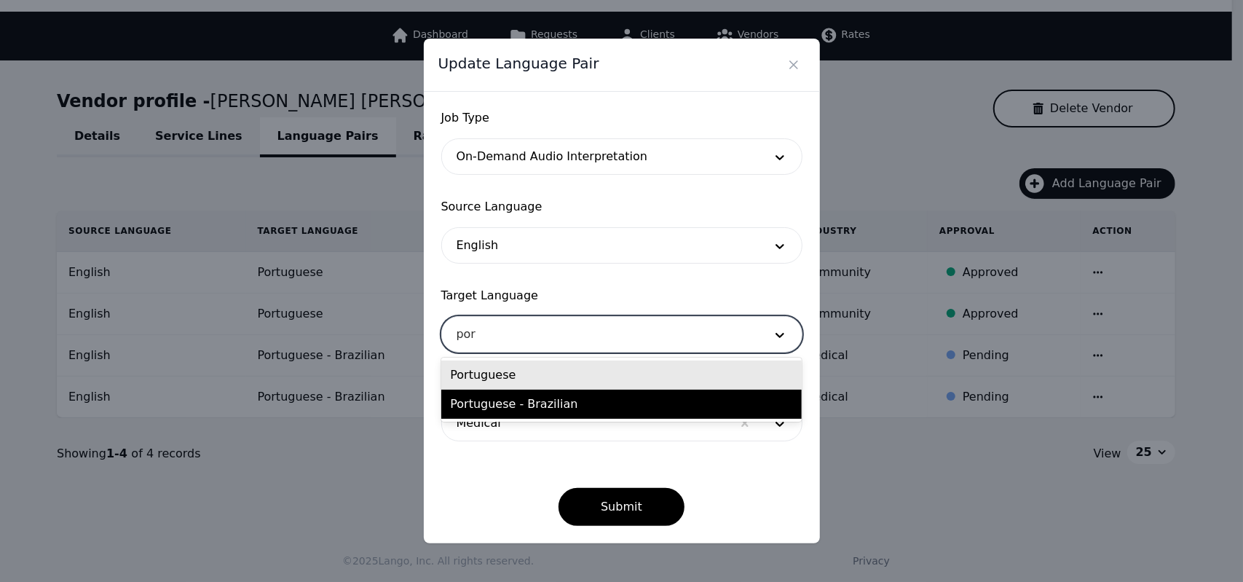
click at [610, 368] on div "Portuguese" at bounding box center [621, 374] width 360 height 29
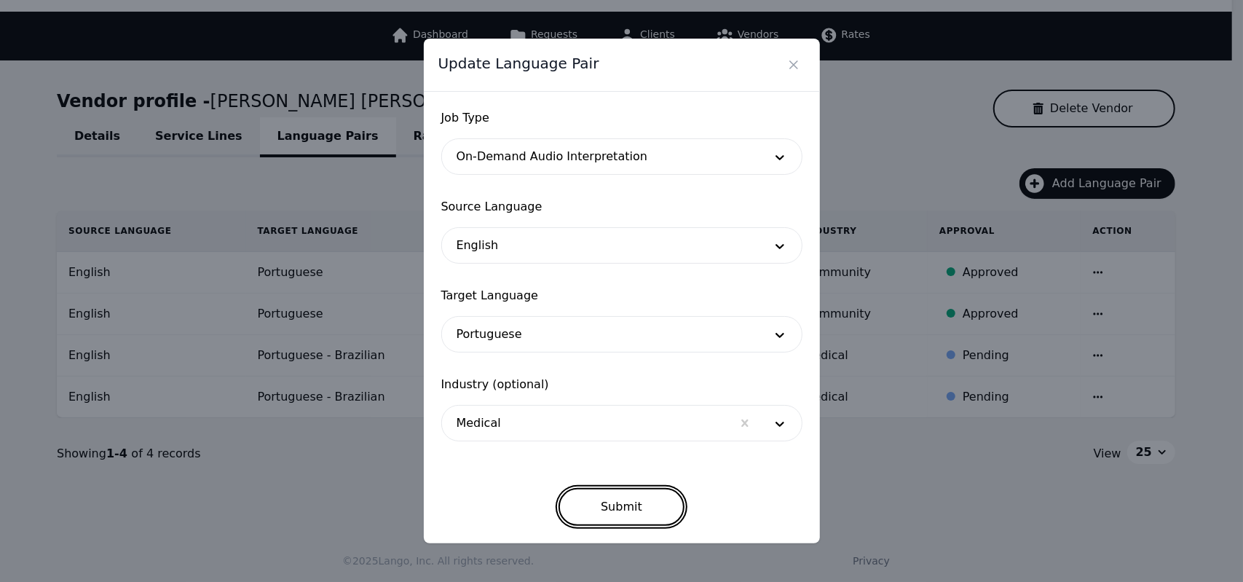
click at [623, 508] on button "Submit" at bounding box center [622, 507] width 126 height 38
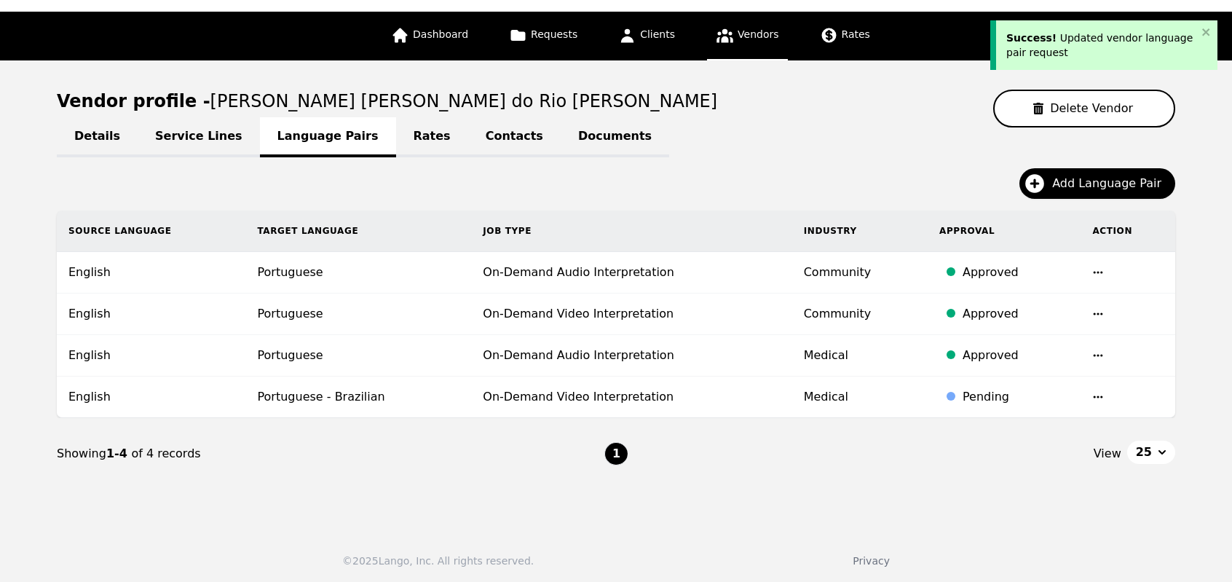
click at [1089, 395] on td at bounding box center [1128, 398] width 95 height 42
click at [1098, 395] on icon "button" at bounding box center [1098, 397] width 12 height 12
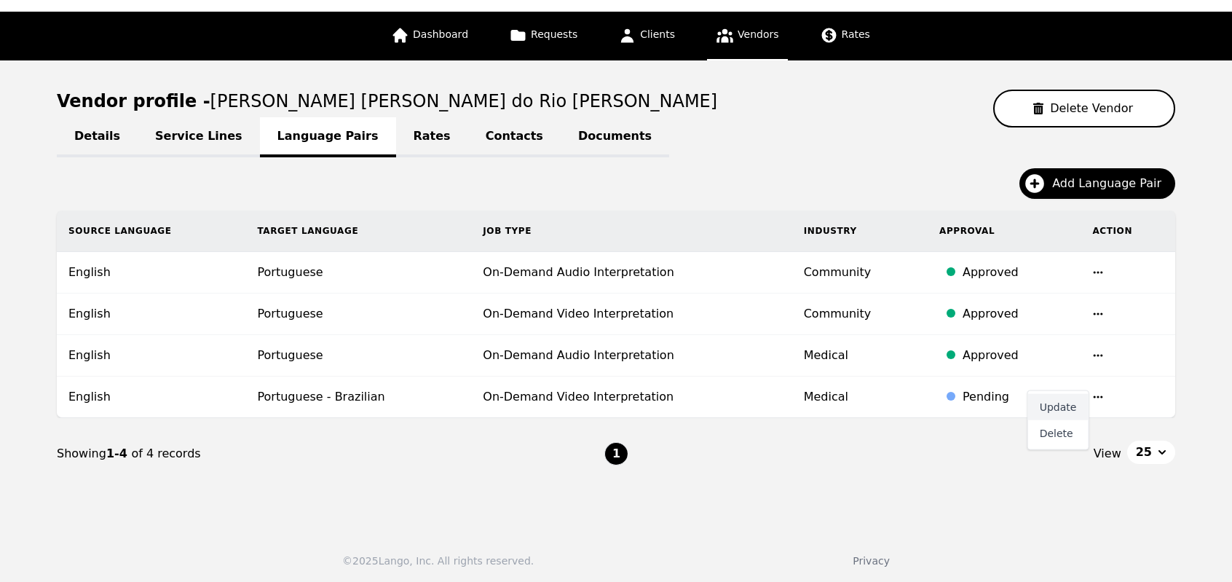
click at [1044, 412] on button "Update" at bounding box center [1058, 407] width 60 height 26
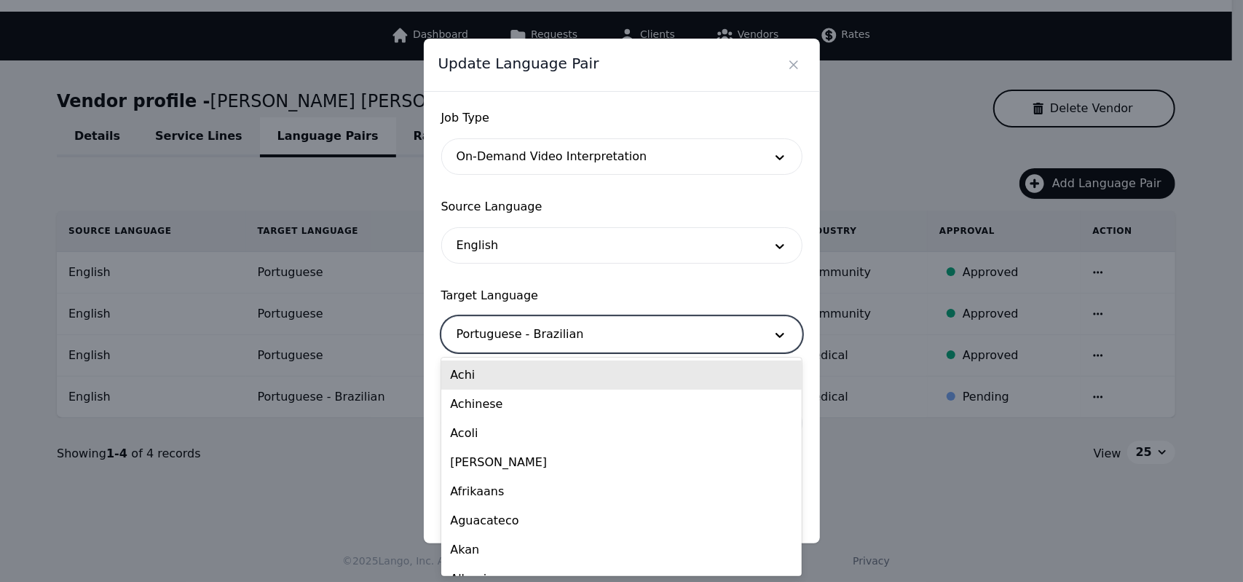
click at [651, 334] on div at bounding box center [600, 334] width 316 height 35
type input "por"
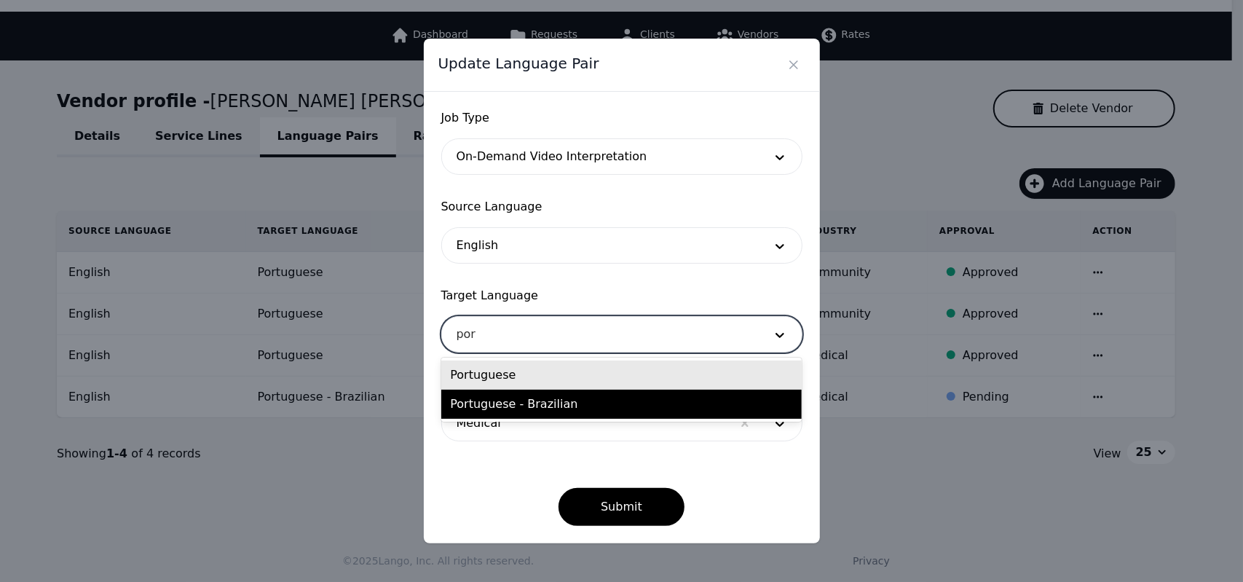
click at [583, 374] on div "Portuguese" at bounding box center [621, 374] width 360 height 29
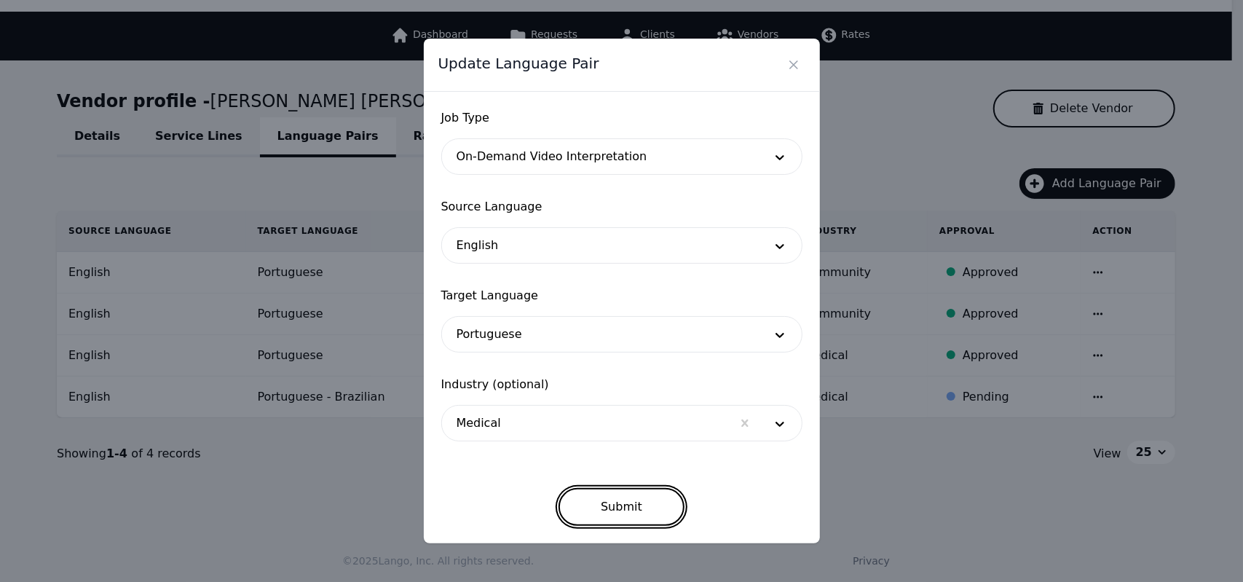
click at [607, 508] on button "Submit" at bounding box center [622, 507] width 126 height 38
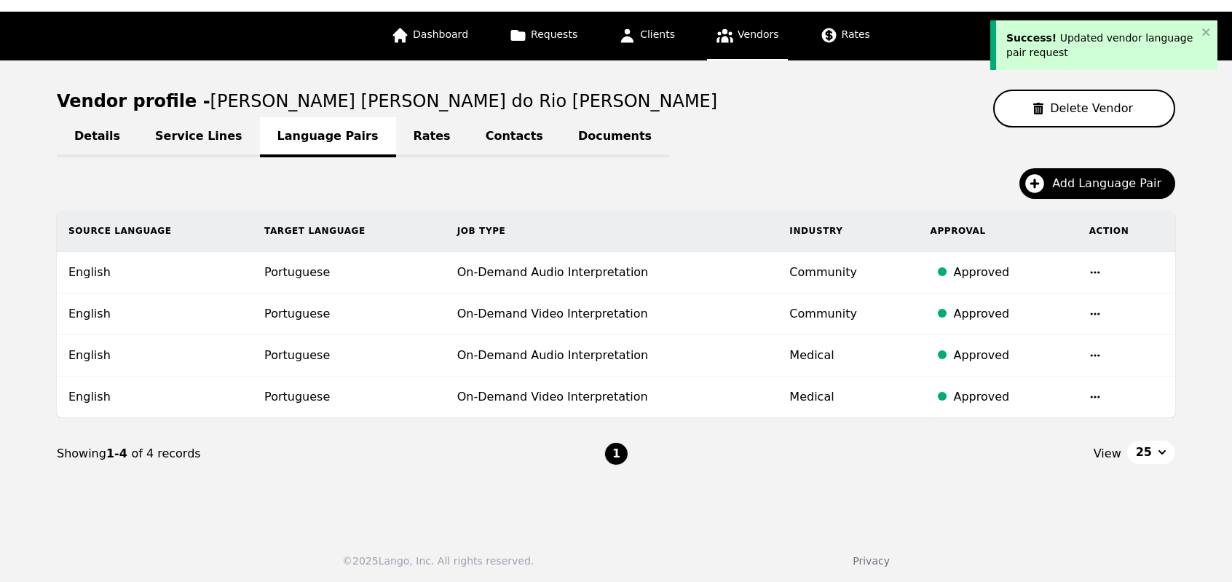
click at [757, 458] on div "View 25" at bounding box center [902, 453] width 548 height 25
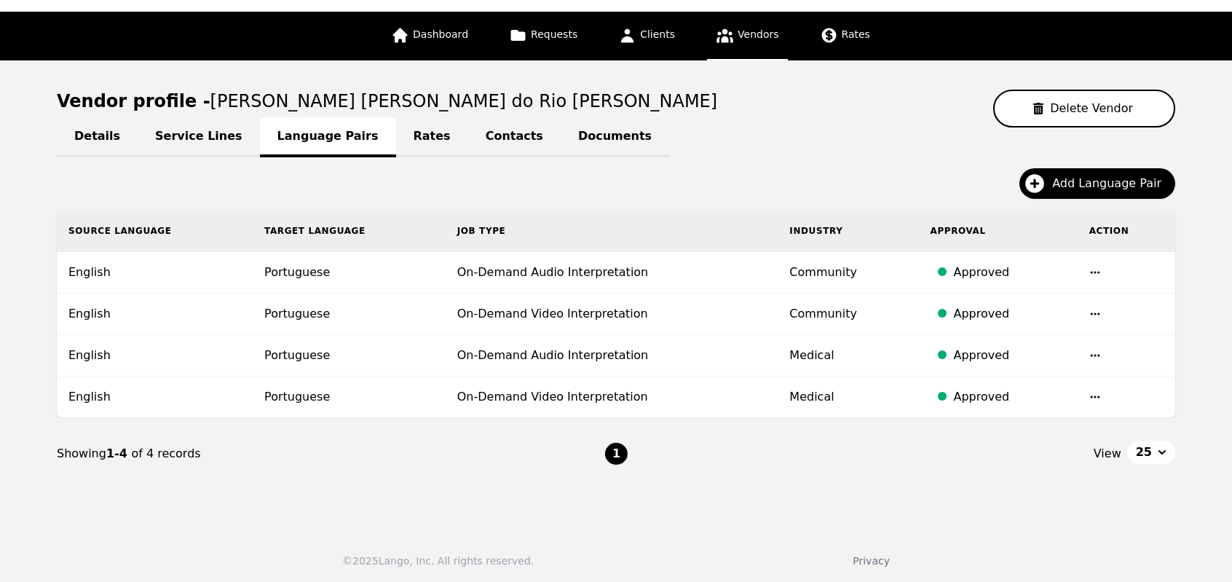
click at [738, 40] on span "Vendors" at bounding box center [758, 34] width 41 height 12
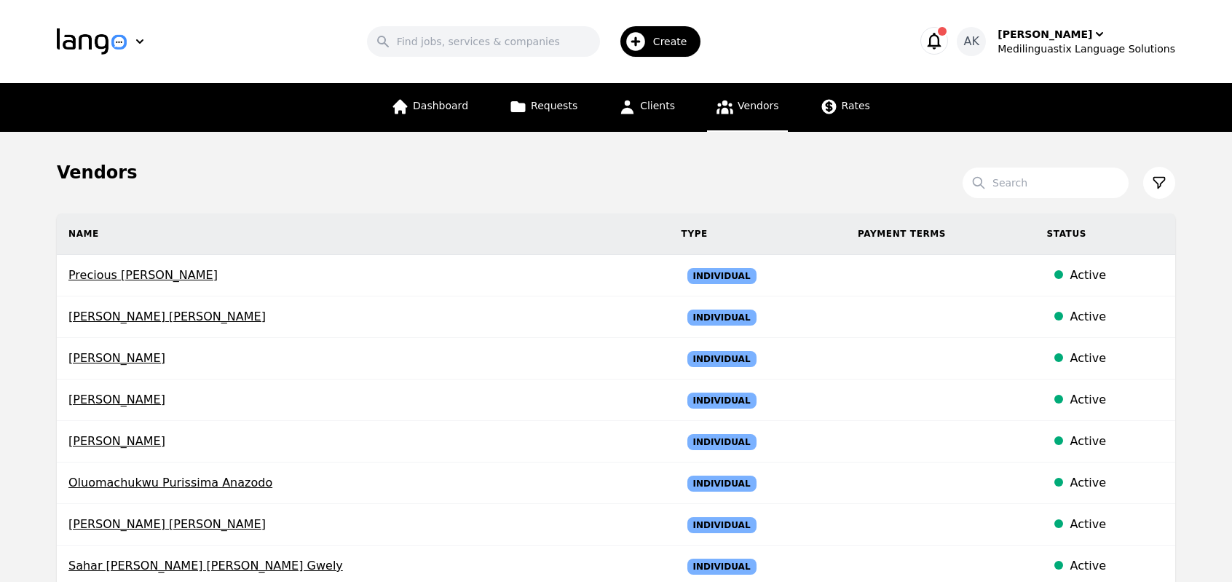
click at [942, 35] on icon "button" at bounding box center [935, 41] width 14 height 17
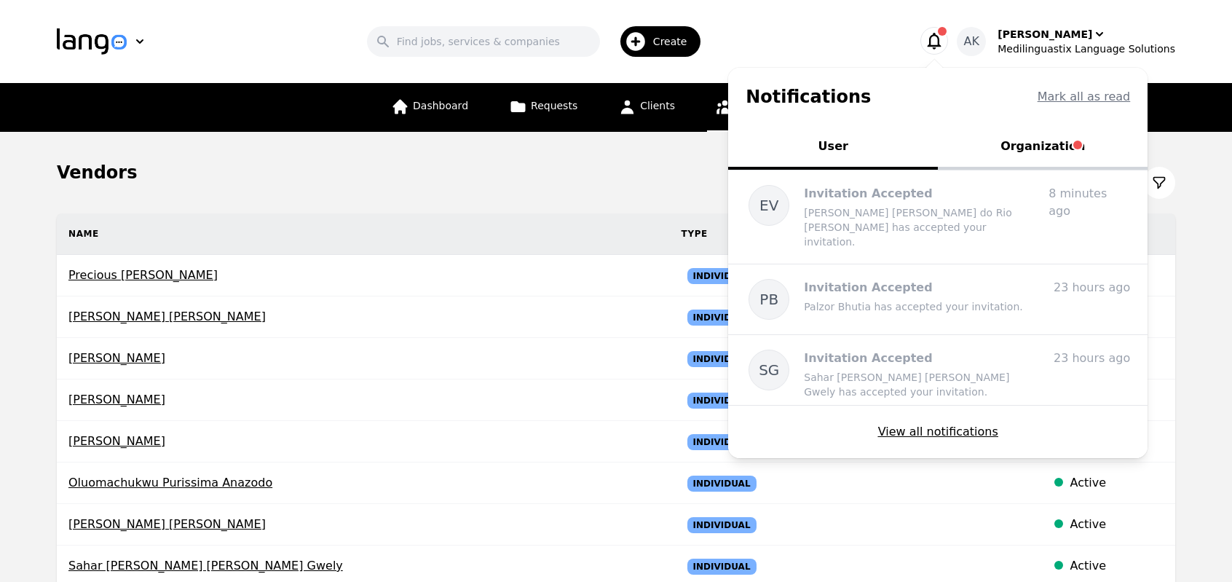
click at [1057, 146] on button "Organization" at bounding box center [1043, 148] width 210 height 44
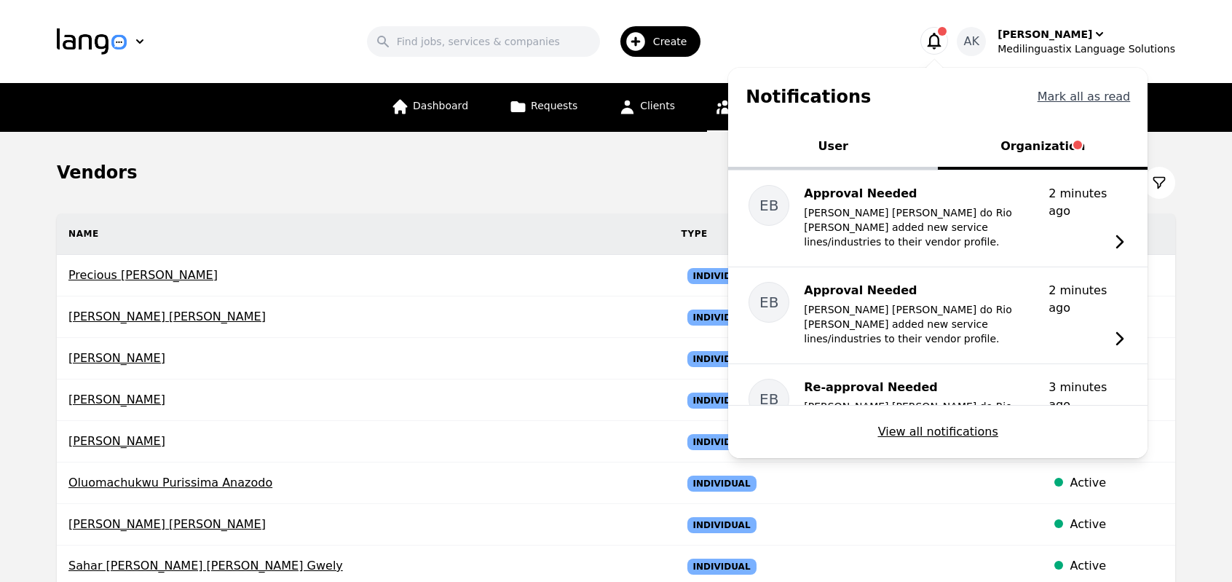
click at [1088, 93] on button "Mark all as read" at bounding box center [1084, 96] width 93 height 17
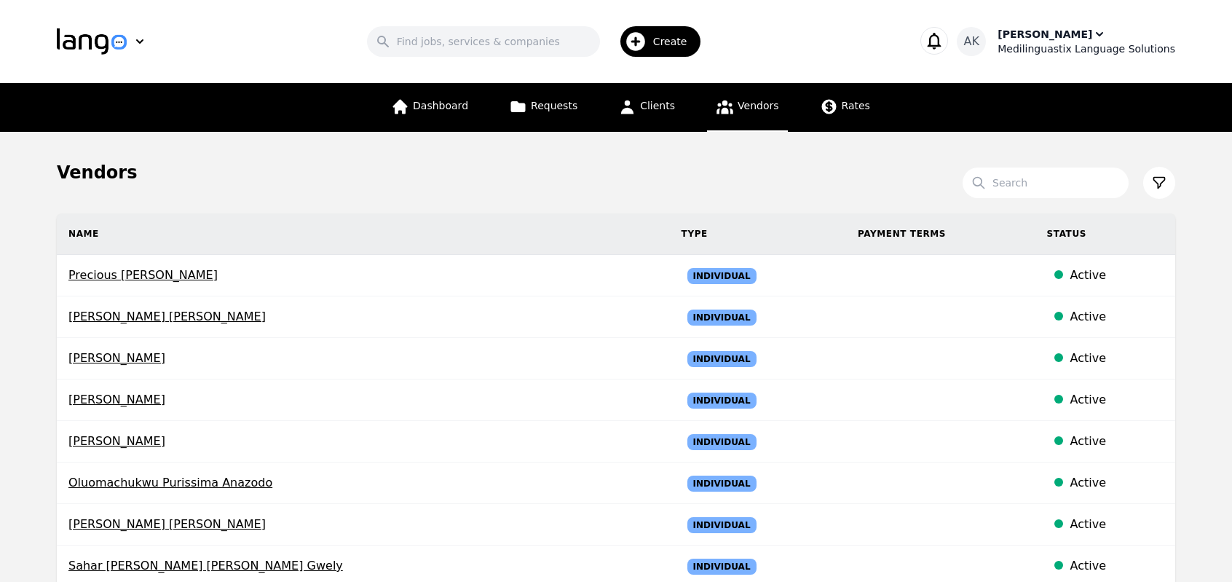
click at [1055, 42] on div "Medilinguastix Language Solutions" at bounding box center [1087, 49] width 178 height 15
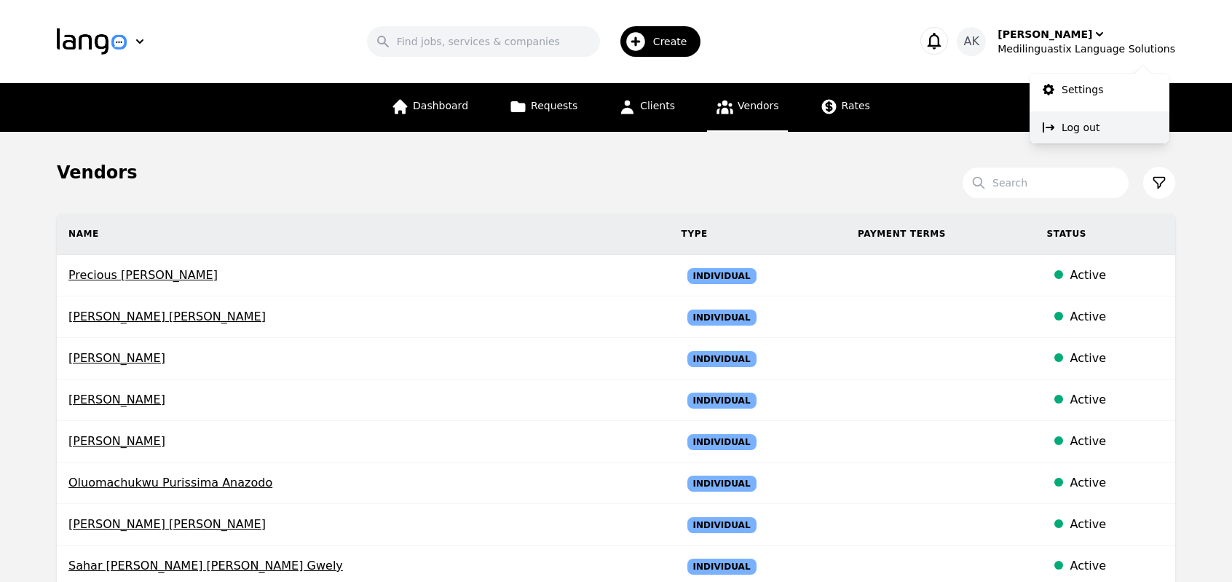
click at [1075, 119] on button "Log out" at bounding box center [1100, 127] width 140 height 32
